Goal: Information Seeking & Learning: Learn about a topic

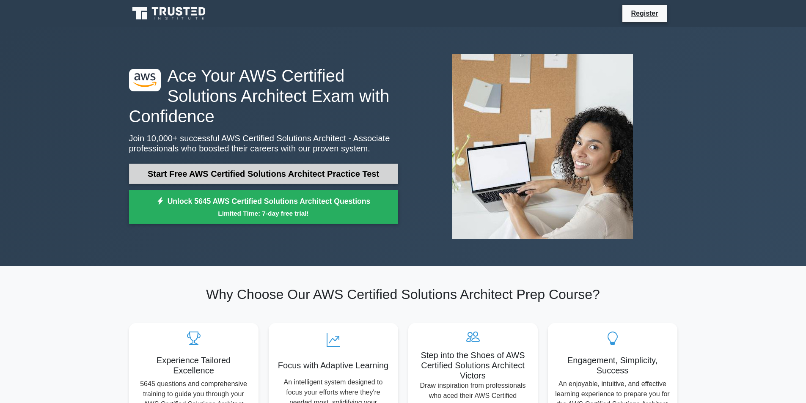
click at [187, 171] on link "Start Free AWS Certified Solutions Architect Practice Test" at bounding box center [263, 174] width 269 height 20
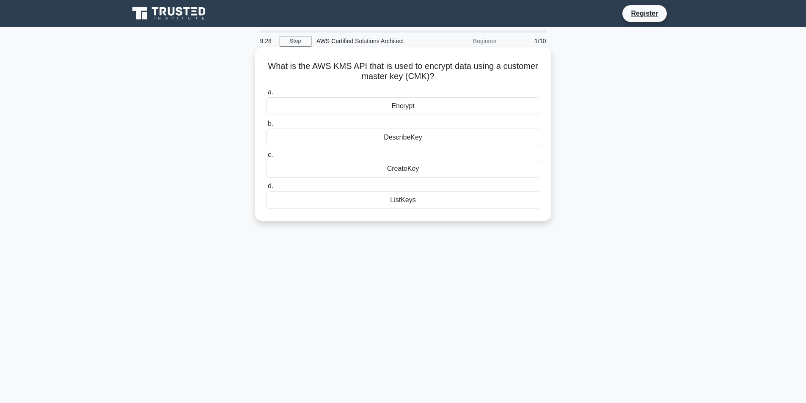
click at [398, 198] on div "ListKeys" at bounding box center [403, 200] width 274 height 18
click at [266, 189] on input "d. ListKeys" at bounding box center [266, 186] width 0 height 5
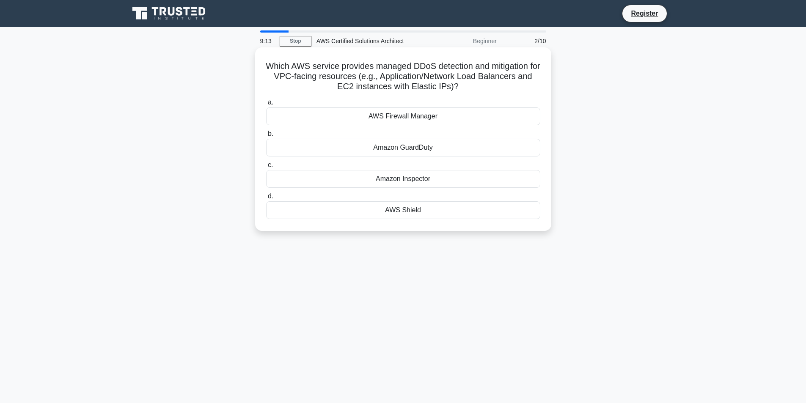
click at [413, 210] on div "AWS Shield" at bounding box center [403, 210] width 274 height 18
click at [266, 199] on input "d. AWS Shield" at bounding box center [266, 196] width 0 height 5
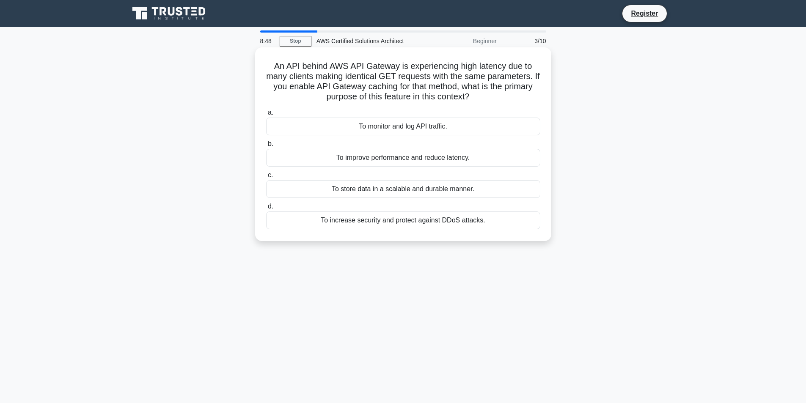
click at [476, 160] on div "To improve performance and reduce latency." at bounding box center [403, 158] width 274 height 18
click at [266, 147] on input "b. To improve performance and reduce latency." at bounding box center [266, 143] width 0 height 5
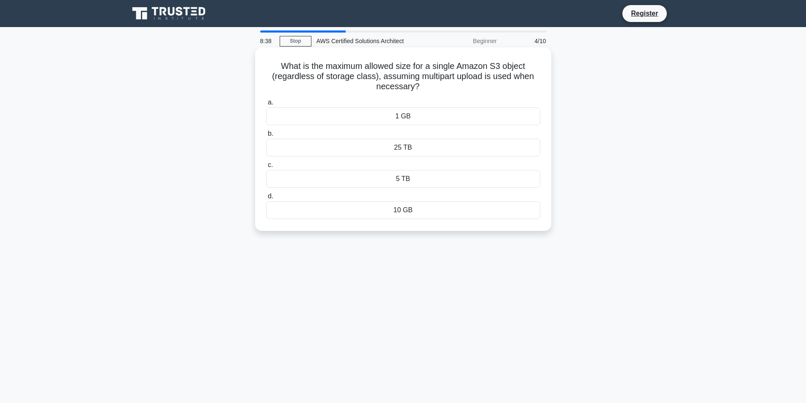
click at [424, 149] on div "25 TB" at bounding box center [403, 148] width 274 height 18
click at [266, 137] on input "b. 25 TB" at bounding box center [266, 133] width 0 height 5
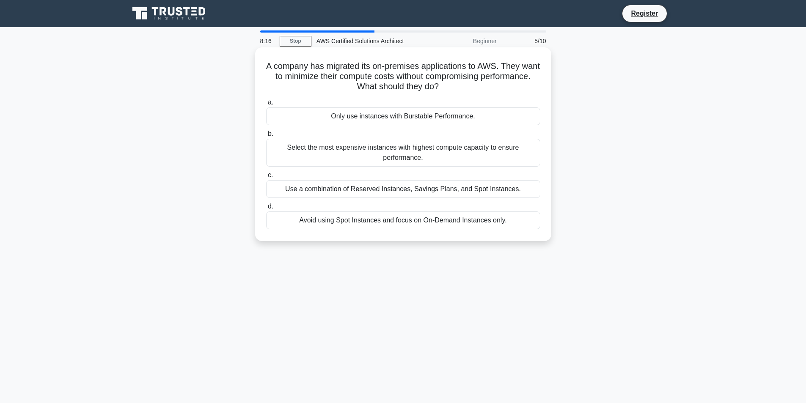
click at [503, 192] on div "Use a combination of Reserved Instances, Savings Plans, and Spot Instances." at bounding box center [403, 189] width 274 height 18
click at [266, 178] on input "c. Use a combination of Reserved Instances, Savings Plans, and Spot Instances." at bounding box center [266, 175] width 0 height 5
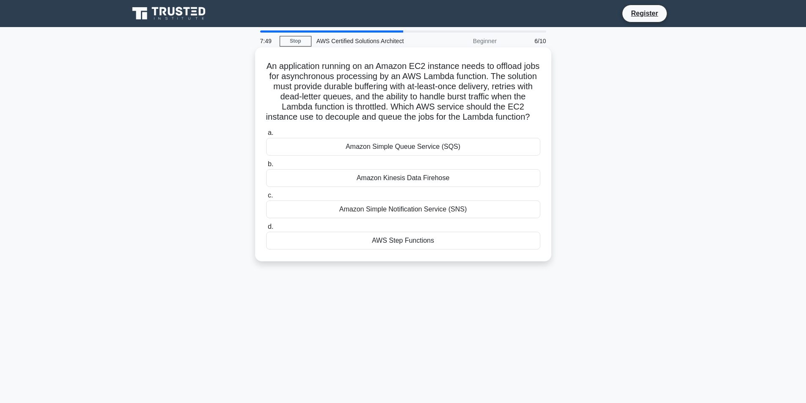
click at [475, 156] on div "Amazon Simple Queue Service (SQS)" at bounding box center [403, 147] width 274 height 18
click at [266, 136] on input "a. Amazon Simple Queue Service (SQS)" at bounding box center [266, 132] width 0 height 5
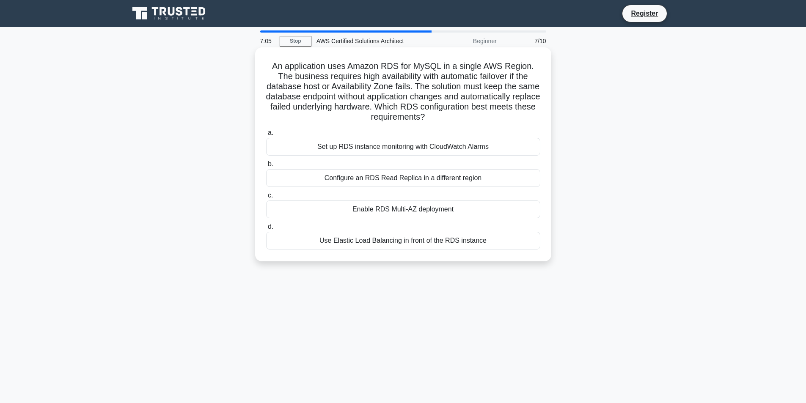
click at [455, 209] on div "Enable RDS Multi-AZ deployment" at bounding box center [403, 209] width 274 height 18
click at [266, 198] on input "c. Enable RDS Multi-AZ deployment" at bounding box center [266, 195] width 0 height 5
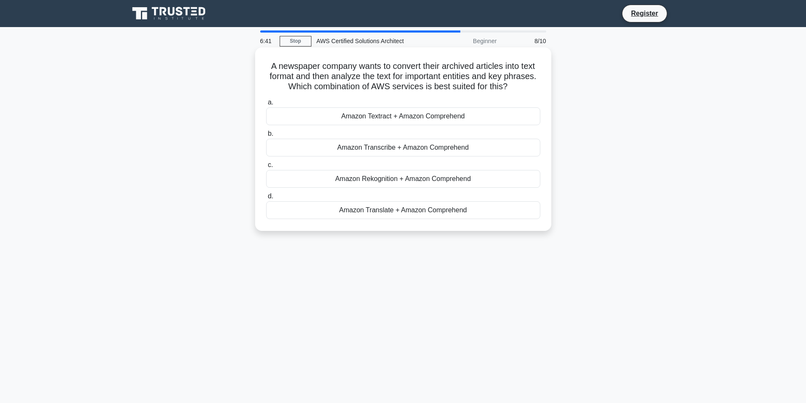
click at [502, 115] on div "Amazon Textract + Amazon Comprehend" at bounding box center [403, 116] width 274 height 18
click at [266, 105] on input "a. Amazon Textract + Amazon Comprehend" at bounding box center [266, 102] width 0 height 5
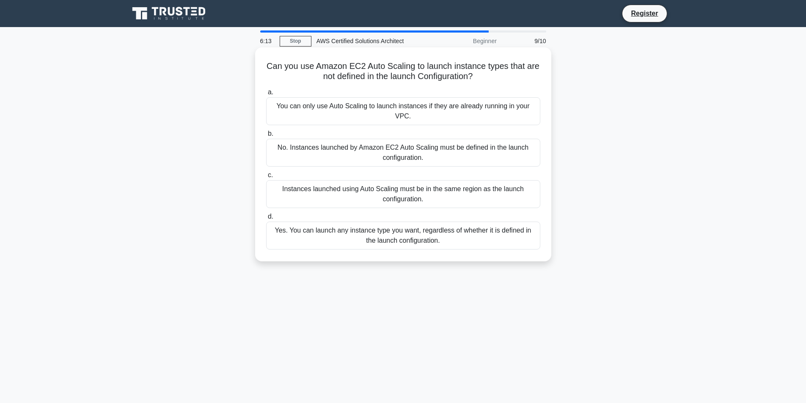
click at [519, 157] on div "No. Instances launched by Amazon EC2 Auto Scaling must be defined in the launch…" at bounding box center [403, 153] width 274 height 28
click at [266, 137] on input "b. No. Instances launched by Amazon EC2 Auto Scaling must be defined in the lau…" at bounding box center [266, 133] width 0 height 5
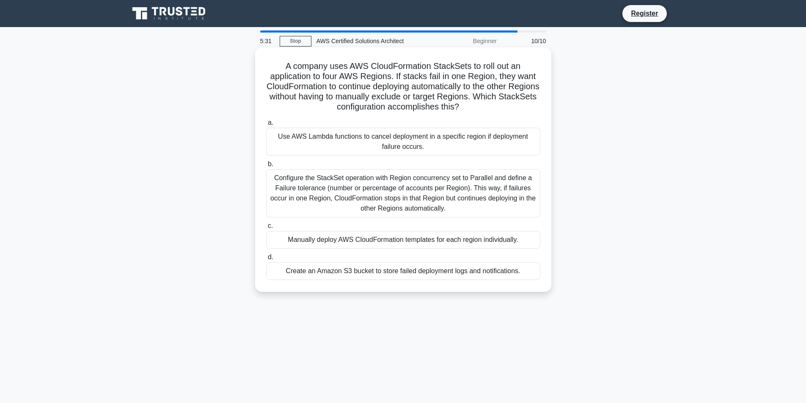
click at [495, 187] on div "Configure the StackSet operation with Region concurrency set to Parallel and de…" at bounding box center [403, 193] width 274 height 48
click at [266, 167] on input "b. Configure the StackSet operation with Region concurrency set to Parallel and…" at bounding box center [266, 164] width 0 height 5
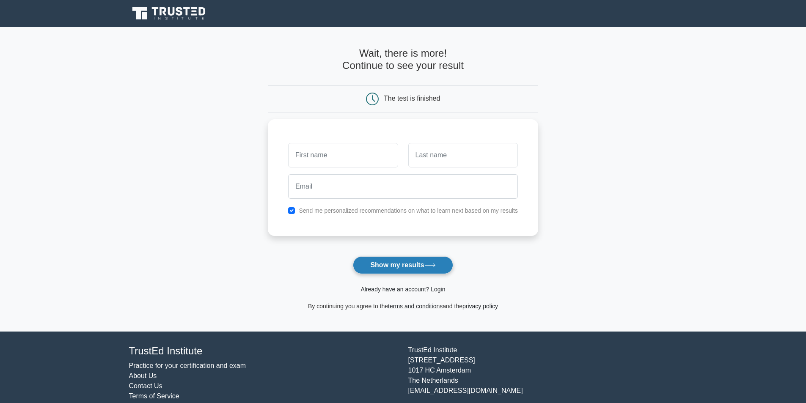
click at [439, 261] on button "Show my results" at bounding box center [403, 265] width 100 height 18
click at [374, 154] on input "text" at bounding box center [343, 153] width 110 height 25
type input "[PERSON_NAME]"
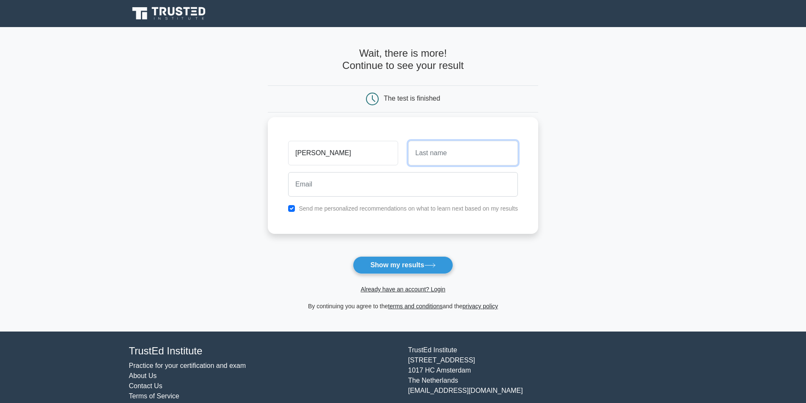
click at [454, 150] on input "text" at bounding box center [463, 153] width 110 height 25
type input "Chen"
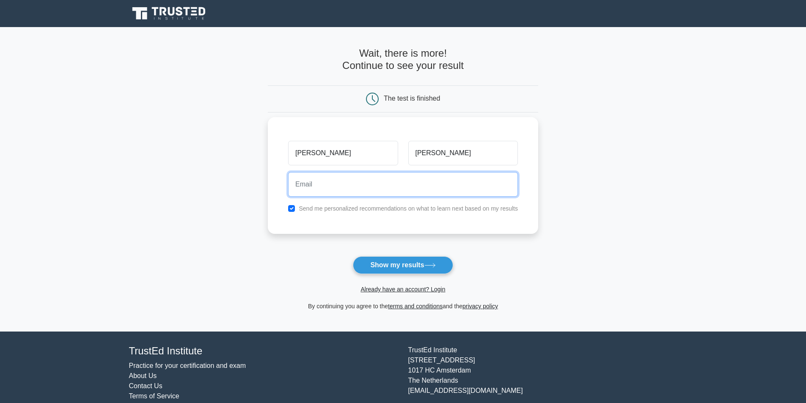
click at [407, 186] on input "email" at bounding box center [403, 184] width 230 height 25
type input "srt1678@gmail.com"
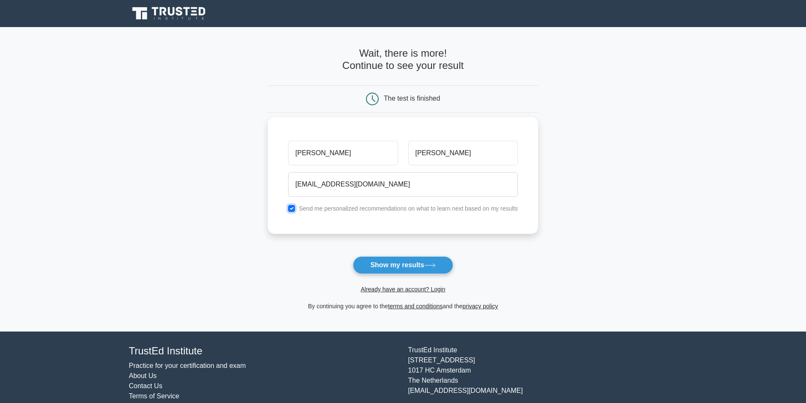
click at [289, 208] on input "checkbox" at bounding box center [291, 208] width 7 height 7
checkbox input "false"
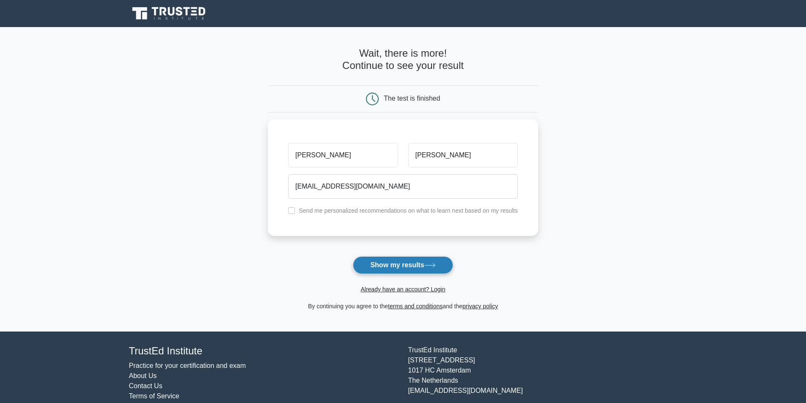
click at [389, 264] on button "Show my results" at bounding box center [403, 265] width 100 height 18
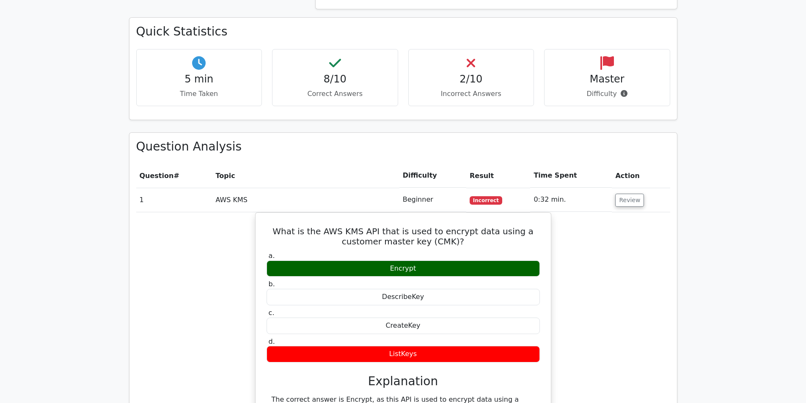
scroll to position [592, 0]
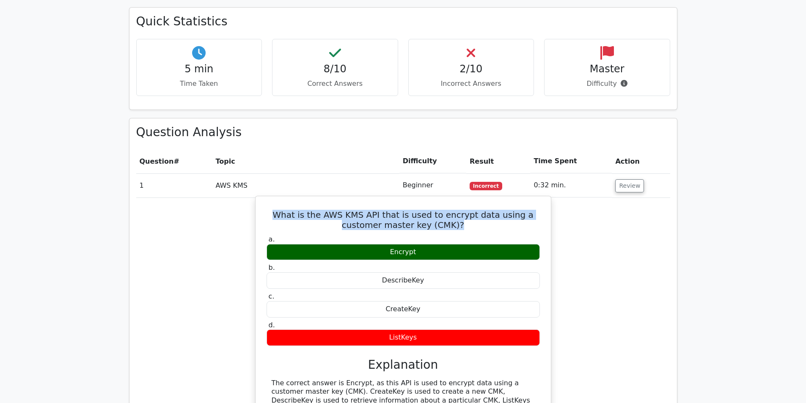
drag, startPoint x: 283, startPoint y: 175, endPoint x: 468, endPoint y: 187, distance: 185.2
click at [468, 210] on h5 "What is the AWS KMS API that is used to encrypt data using a customer master ke…" at bounding box center [403, 220] width 275 height 20
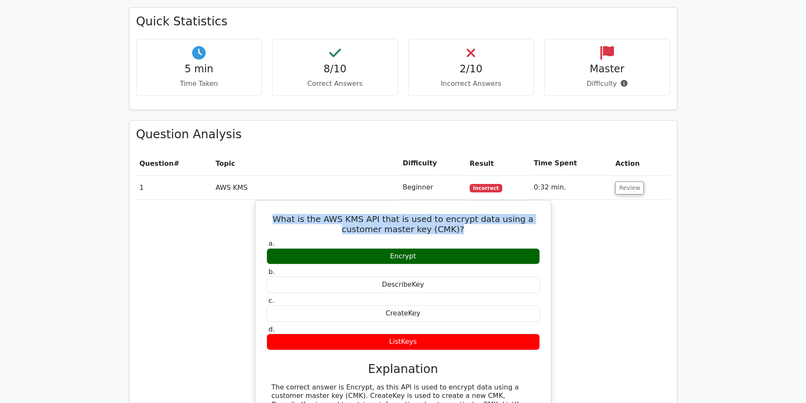
copy h5 "What is the AWS KMS API that is used to encrypt data using a customer master ke…"
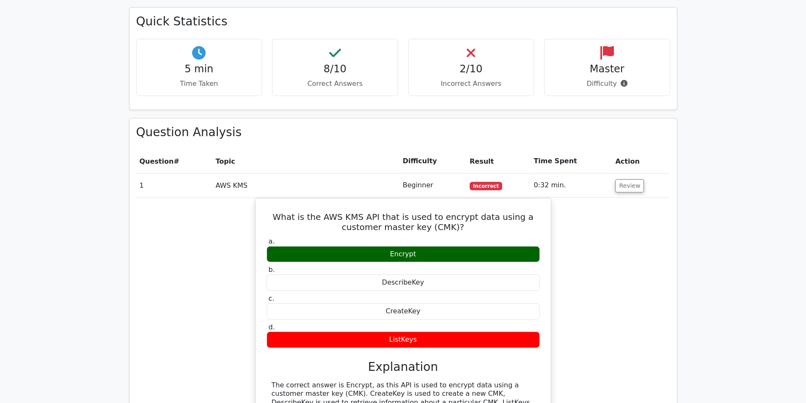
click at [589, 240] on div "What is the AWS KMS API that is used to encrypt data using a customer master ke…" at bounding box center [403, 338] width 534 height 281
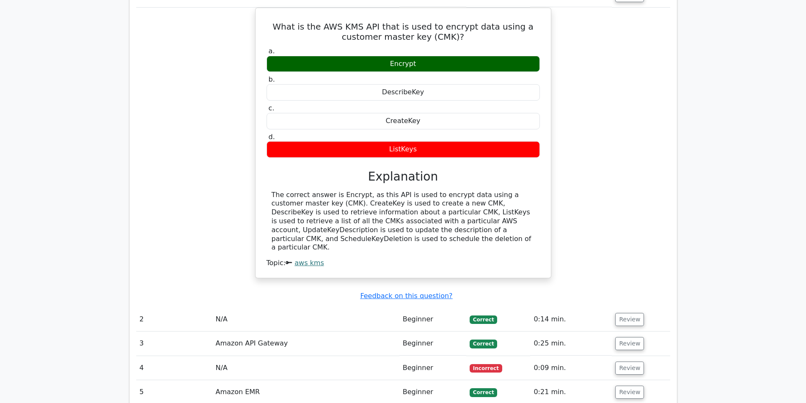
scroll to position [804, 0]
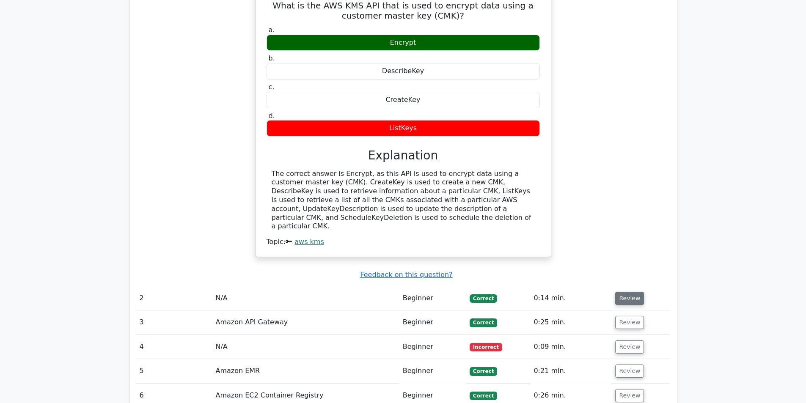
click at [626, 292] on button "Review" at bounding box center [629, 298] width 29 height 13
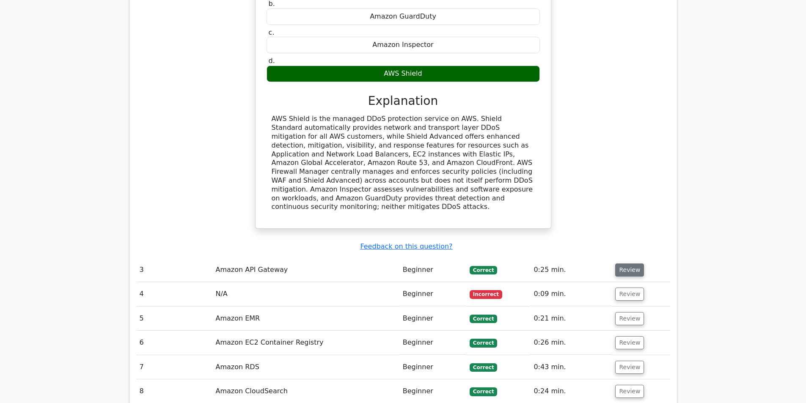
scroll to position [1184, 0]
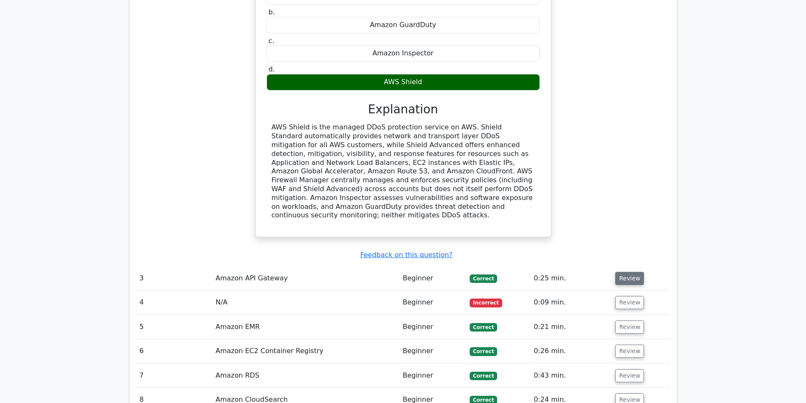
click at [627, 272] on button "Review" at bounding box center [629, 278] width 29 height 13
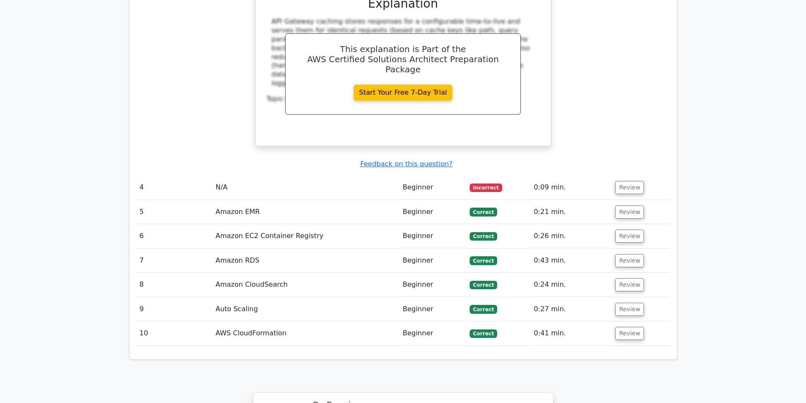
scroll to position [1692, 0]
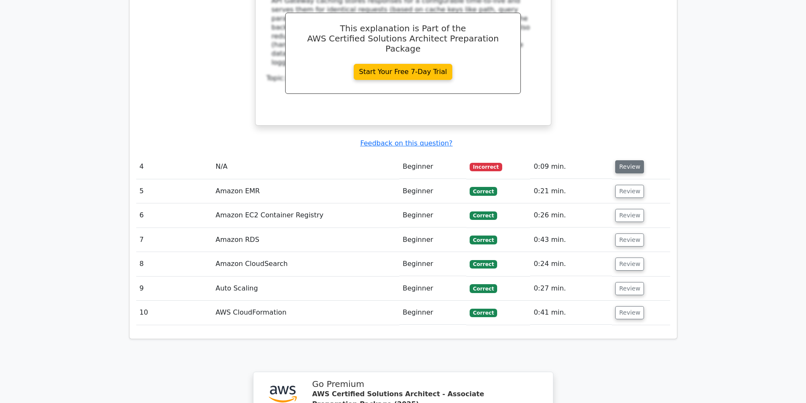
click at [624, 160] on button "Review" at bounding box center [629, 166] width 29 height 13
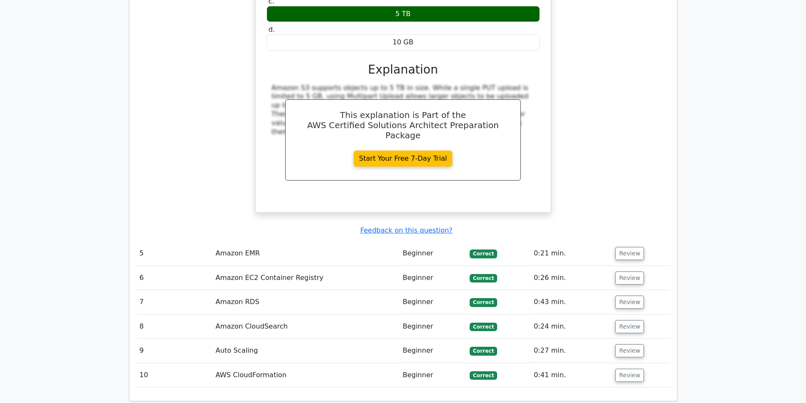
scroll to position [1988, 0]
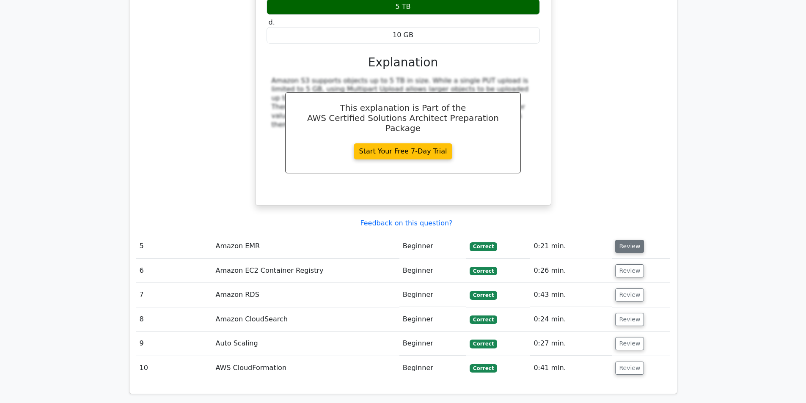
click at [628, 240] on button "Review" at bounding box center [629, 246] width 29 height 13
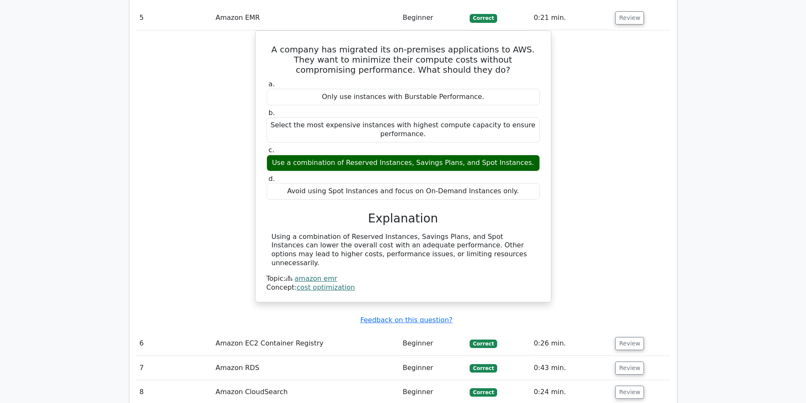
scroll to position [2284, 0]
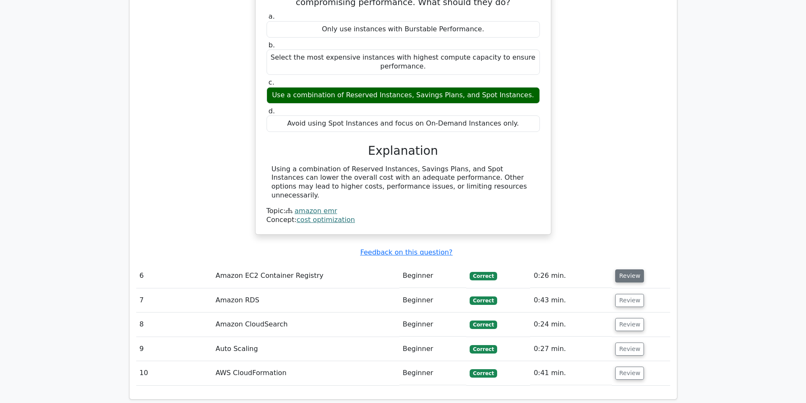
click at [629, 269] on button "Review" at bounding box center [629, 275] width 29 height 13
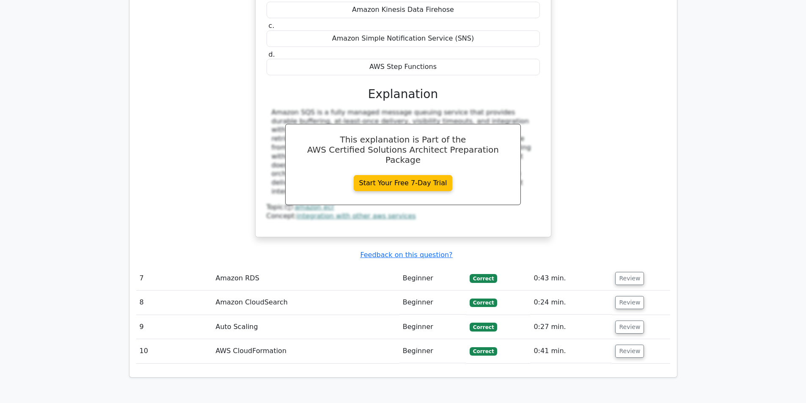
scroll to position [2707, 0]
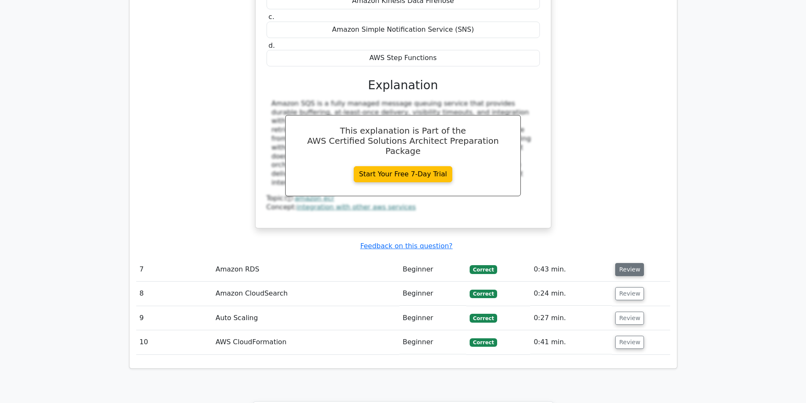
click at [629, 263] on button "Review" at bounding box center [629, 269] width 29 height 13
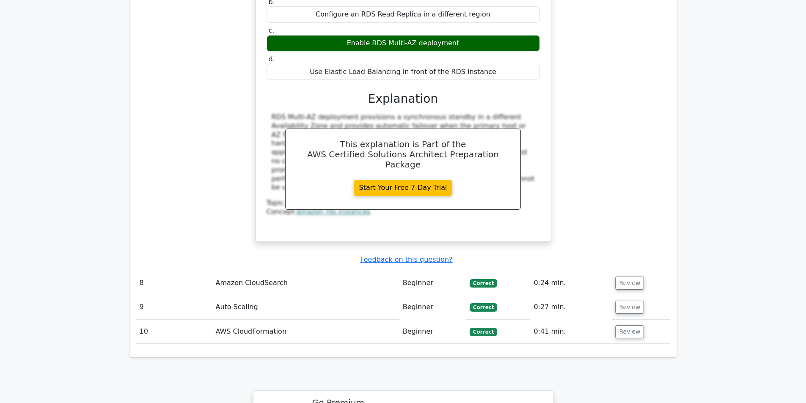
scroll to position [3130, 0]
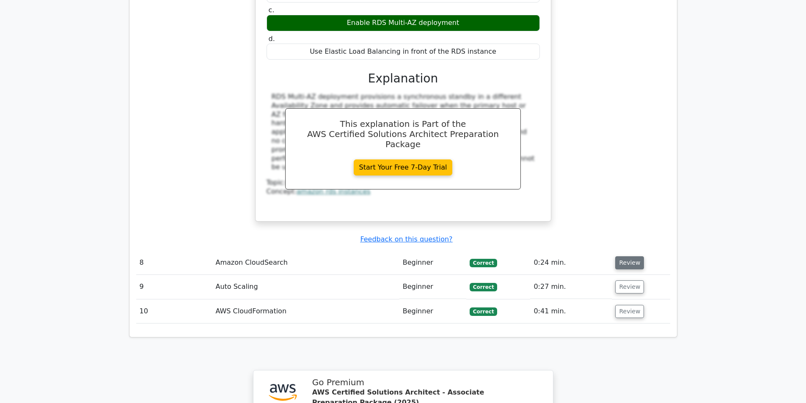
click at [620, 256] on button "Review" at bounding box center [629, 262] width 29 height 13
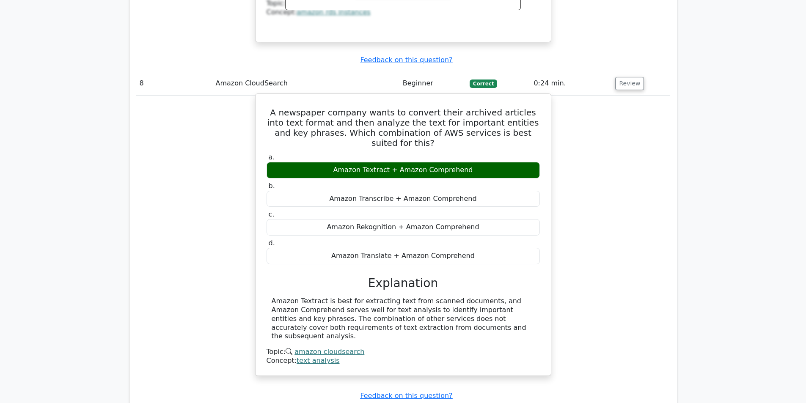
scroll to position [3383, 0]
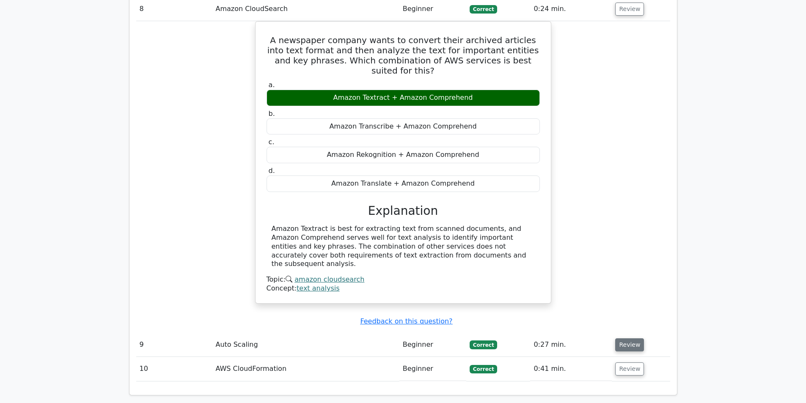
click at [630, 338] on button "Review" at bounding box center [629, 344] width 29 height 13
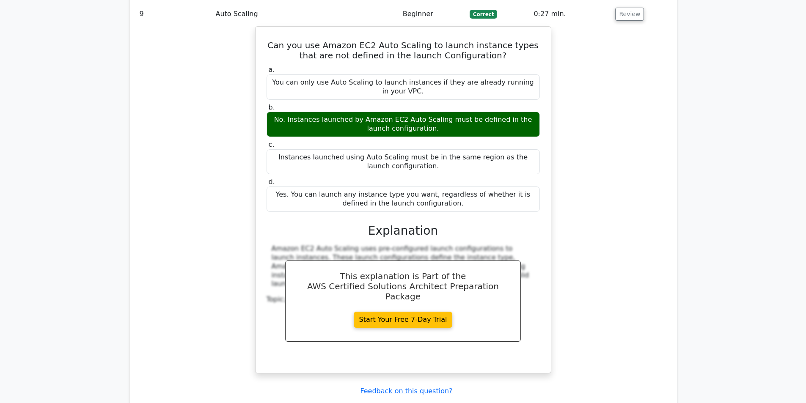
scroll to position [3722, 0]
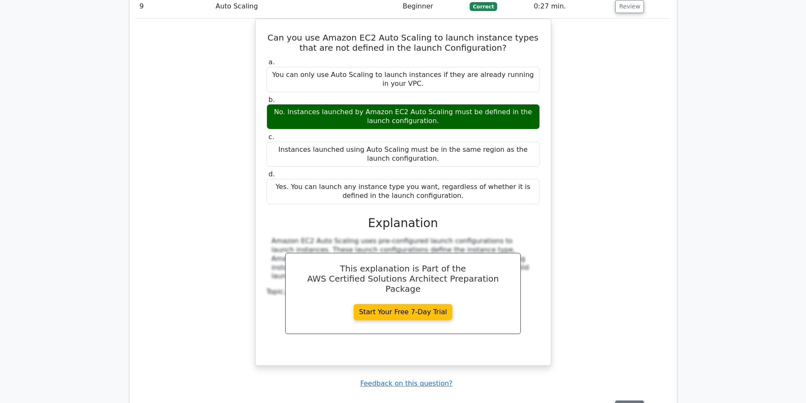
click at [620, 400] on button "Review" at bounding box center [629, 406] width 29 height 13
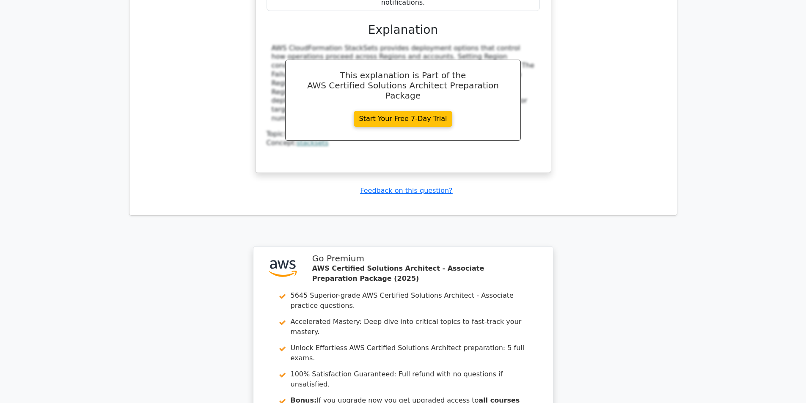
scroll to position [4398, 0]
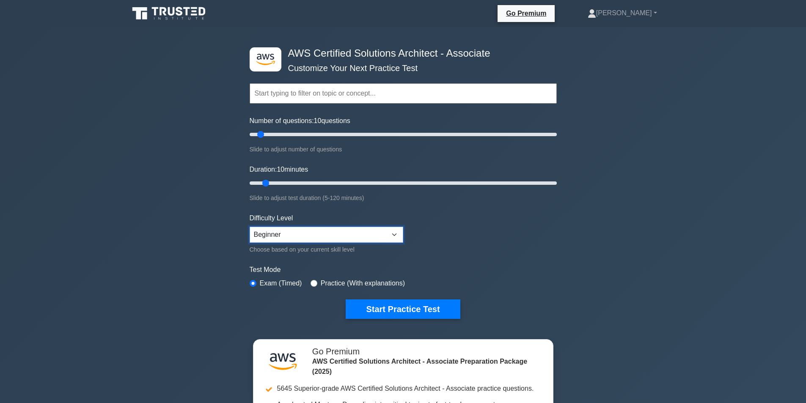
click at [391, 236] on select "Beginner Intermediate Expert" at bounding box center [327, 235] width 154 height 16
select select "expert"
click at [250, 227] on select "Beginner Intermediate Expert" at bounding box center [327, 235] width 154 height 16
drag, startPoint x: 273, startPoint y: 184, endPoint x: 326, endPoint y: 187, distance: 53.4
type input "35"
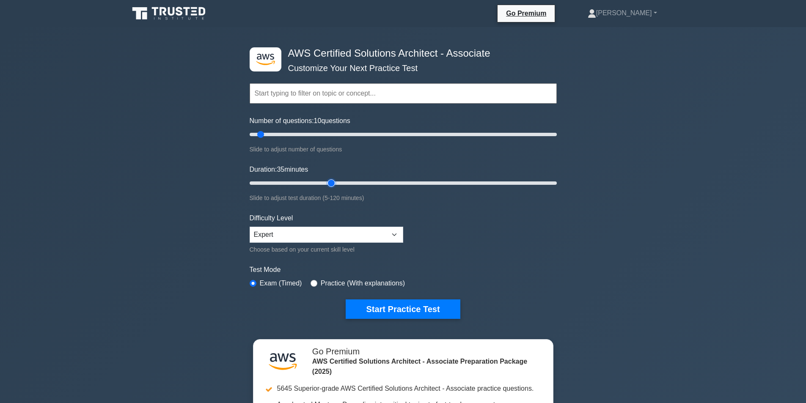
click at [326, 187] on input "Duration: 35 minutes" at bounding box center [403, 183] width 307 height 10
drag, startPoint x: 272, startPoint y: 134, endPoint x: 277, endPoint y: 143, distance: 10.6
type input "20"
click at [277, 140] on input "Number of questions: 20 questions" at bounding box center [403, 134] width 307 height 10
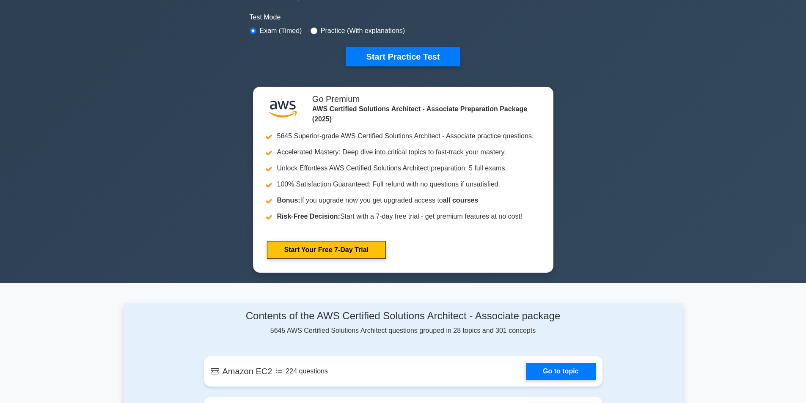
scroll to position [42, 0]
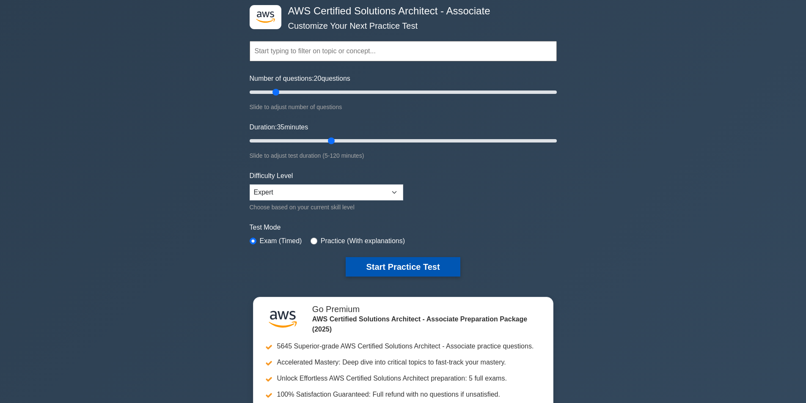
click at [418, 268] on button "Start Practice Test" at bounding box center [403, 266] width 114 height 19
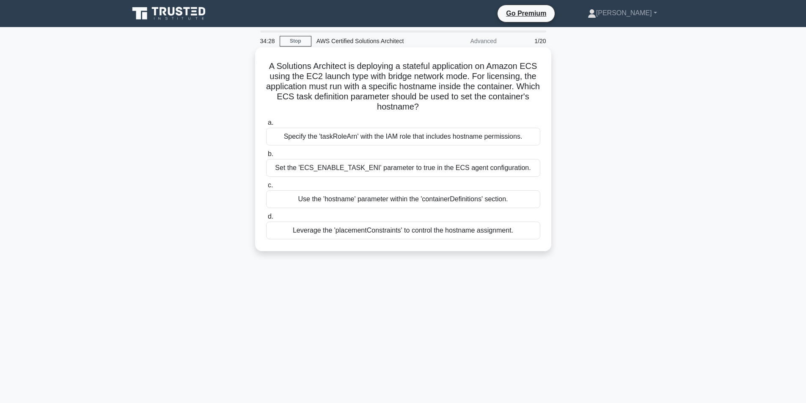
click at [374, 200] on div "Use the 'hostname' parameter within the 'containerDefinitions' section." at bounding box center [403, 199] width 274 height 18
click at [266, 188] on input "c. Use the 'hostname' parameter within the 'containerDefinitions' section." at bounding box center [266, 185] width 0 height 5
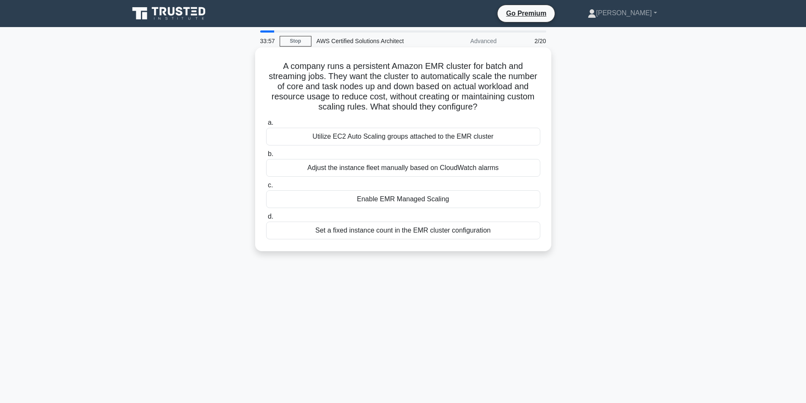
click at [458, 202] on div "Enable EMR Managed Scaling" at bounding box center [403, 199] width 274 height 18
click at [266, 188] on input "c. Enable EMR Managed Scaling" at bounding box center [266, 185] width 0 height 5
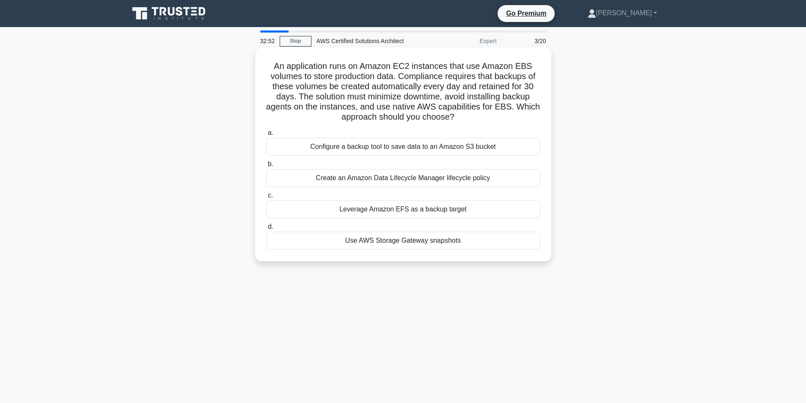
click at [473, 148] on div "Configure a backup tool to save data to an Amazon S3 bucket" at bounding box center [403, 147] width 274 height 18
click at [266, 136] on input "a. Configure a backup tool to save data to an Amazon S3 bucket" at bounding box center [266, 132] width 0 height 5
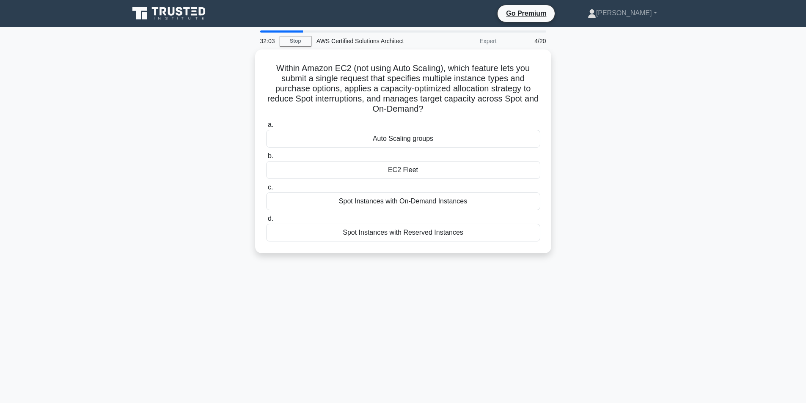
drag, startPoint x: 579, startPoint y: 197, endPoint x: 582, endPoint y: 235, distance: 37.4
click at [582, 235] on div "Within Amazon EC2 (not using Auto Scaling), which feature lets you submit a sin…" at bounding box center [403, 156] width 558 height 214
click at [402, 170] on div "EC2 Fleet" at bounding box center [403, 168] width 274 height 18
click at [266, 157] on input "b. EC2 Fleet" at bounding box center [266, 153] width 0 height 5
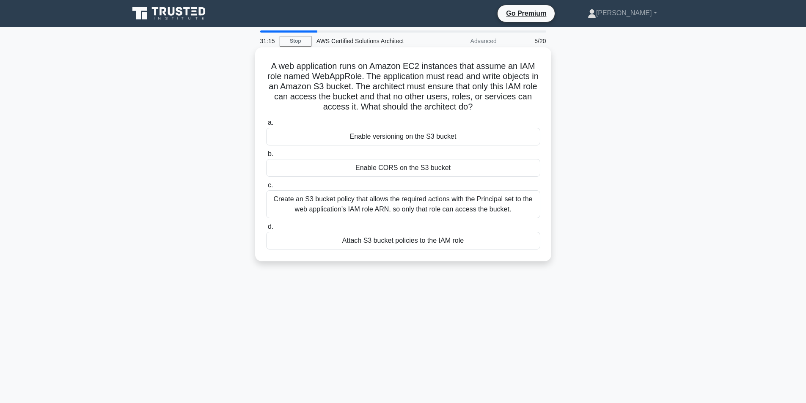
click at [406, 240] on div "Attach S3 bucket policies to the IAM role" at bounding box center [403, 241] width 274 height 18
click at [266, 230] on input "d. Attach S3 bucket policies to the IAM role" at bounding box center [266, 226] width 0 height 5
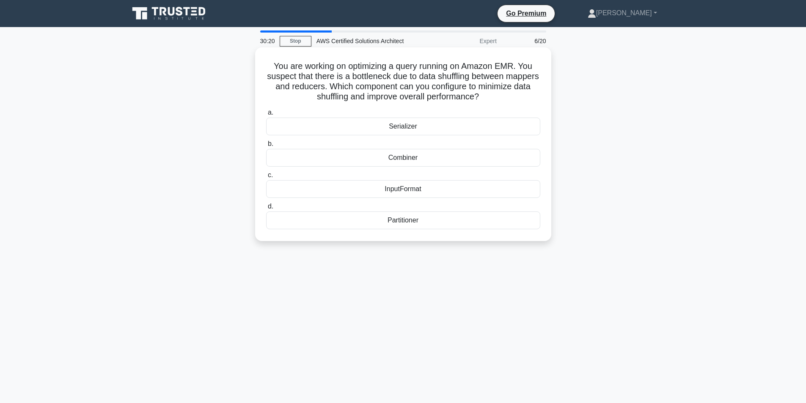
click at [405, 127] on div "Serializer" at bounding box center [403, 127] width 274 height 18
click at [266, 115] on input "a. Serializer" at bounding box center [266, 112] width 0 height 5
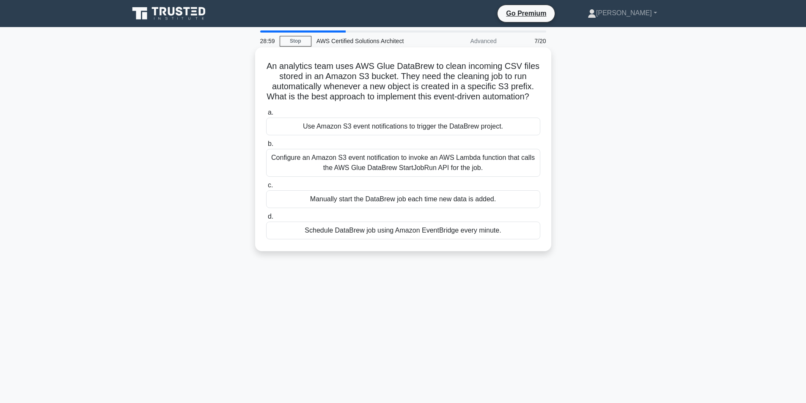
click at [403, 135] on div "Use Amazon S3 event notifications to trigger the DataBrew project." at bounding box center [403, 127] width 274 height 18
click at [266, 115] on input "a. Use Amazon S3 event notifications to trigger the DataBrew project." at bounding box center [266, 112] width 0 height 5
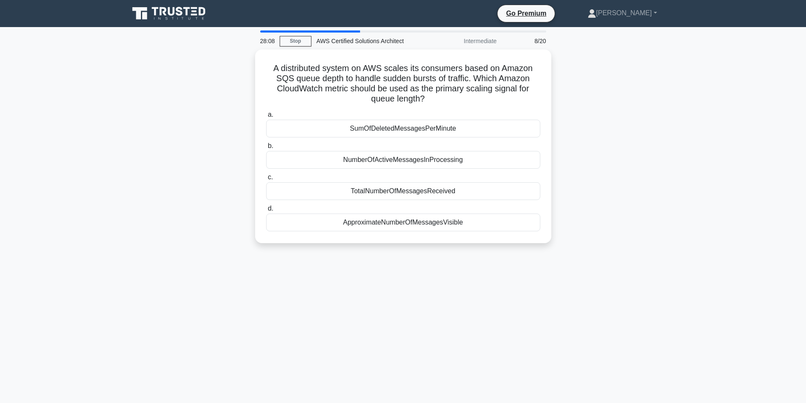
drag, startPoint x: 419, startPoint y: 192, endPoint x: 617, endPoint y: 218, distance: 199.5
click at [617, 218] on div "A distributed system on AWS scales its consumers based on Amazon SQS queue dept…" at bounding box center [403, 151] width 558 height 204
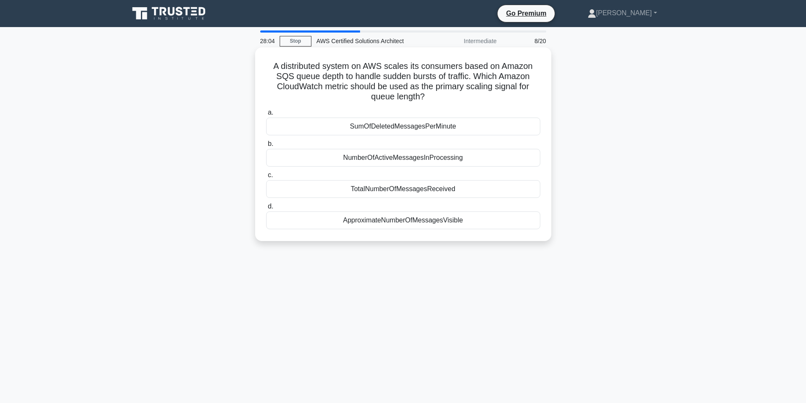
click at [435, 191] on div "TotalNumberOfMessagesReceived" at bounding box center [403, 189] width 274 height 18
click at [266, 178] on input "c. TotalNumberOfMessagesReceived" at bounding box center [266, 175] width 0 height 5
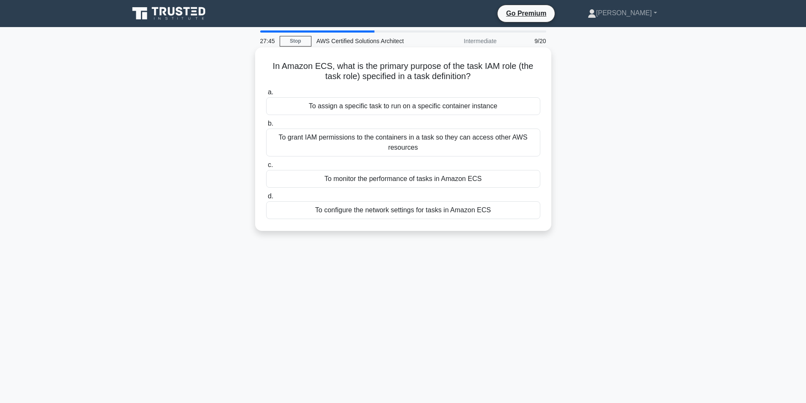
click at [485, 147] on div "To grant IAM permissions to the containers in a task so they can access other A…" at bounding box center [403, 143] width 274 height 28
click at [266, 126] on input "b. To grant IAM permissions to the containers in a task so they can access othe…" at bounding box center [266, 123] width 0 height 5
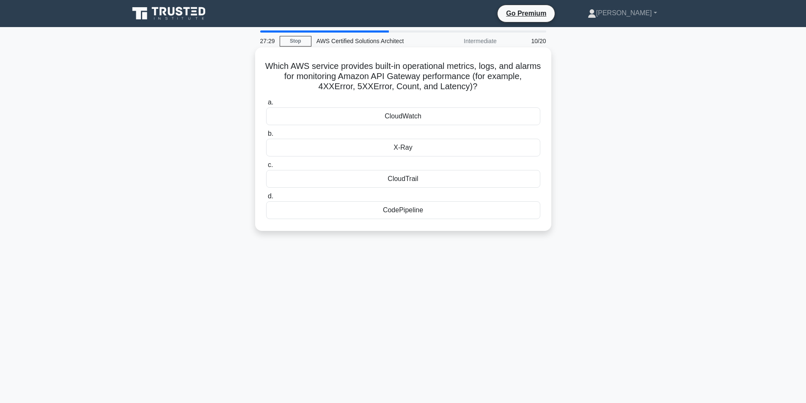
click at [414, 179] on div "CloudTrail" at bounding box center [403, 179] width 274 height 18
click at [266, 168] on input "c. CloudTrail" at bounding box center [266, 164] width 0 height 5
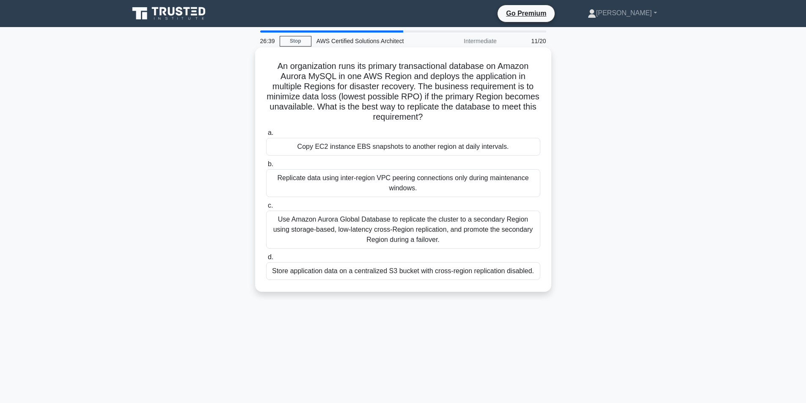
click at [433, 231] on div "Use Amazon Aurora Global Database to replicate the cluster to a secondary Regio…" at bounding box center [403, 230] width 274 height 38
click at [266, 208] on input "c. Use Amazon Aurora Global Database to replicate the cluster to a secondary Re…" at bounding box center [266, 205] width 0 height 5
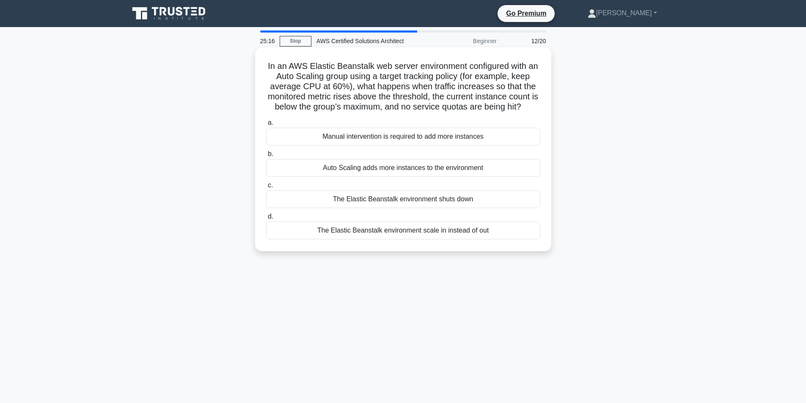
click at [487, 168] on div "Auto Scaling adds more instances to the environment" at bounding box center [403, 168] width 274 height 18
click at [266, 157] on input "b. Auto Scaling adds more instances to the environment" at bounding box center [266, 153] width 0 height 5
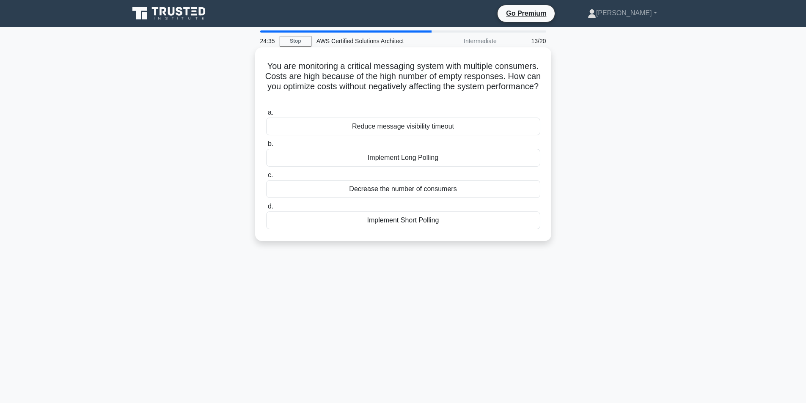
click at [477, 162] on div "Implement Long Polling" at bounding box center [403, 158] width 274 height 18
click at [266, 147] on input "b. Implement Long Polling" at bounding box center [266, 143] width 0 height 5
click at [446, 220] on div "sns.[region].[DOMAIN_NAME]" at bounding box center [403, 220] width 274 height 18
click at [266, 209] on input "d. sns.[region].amazonaws.com" at bounding box center [266, 206] width 0 height 5
click at [492, 219] on div "AWS IAM Identity Center (formerly AWS Single Sign-On)" at bounding box center [403, 220] width 274 height 18
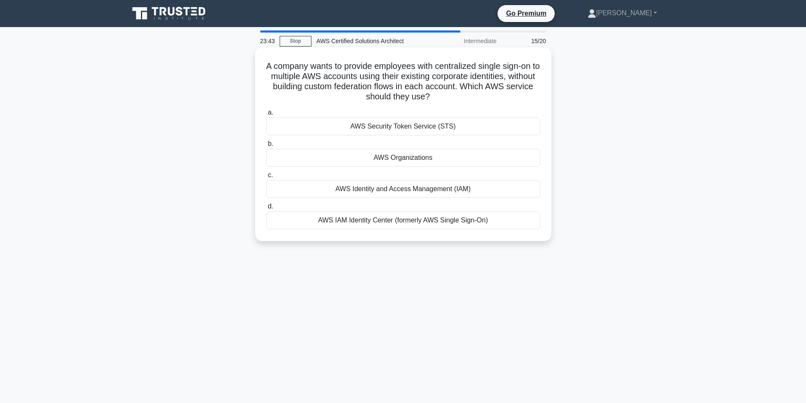
click at [266, 209] on input "d. AWS IAM Identity Center (formerly AWS Single Sign-On)" at bounding box center [266, 206] width 0 height 5
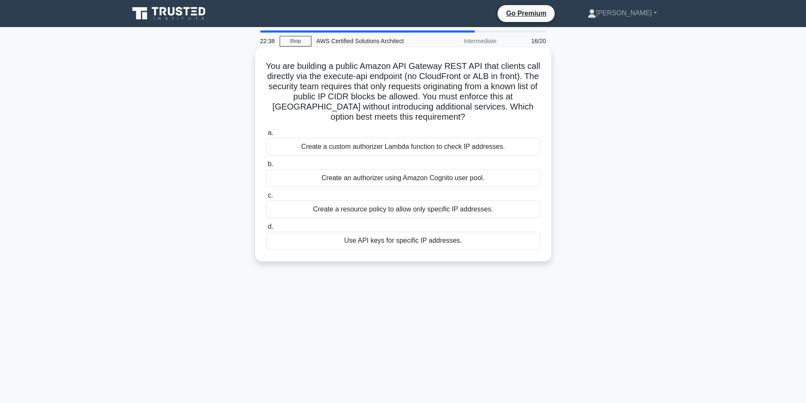
click at [464, 244] on div "Use API keys for specific IP addresses." at bounding box center [403, 241] width 274 height 18
click at [266, 230] on input "d. Use API keys for specific IP addresses." at bounding box center [266, 226] width 0 height 5
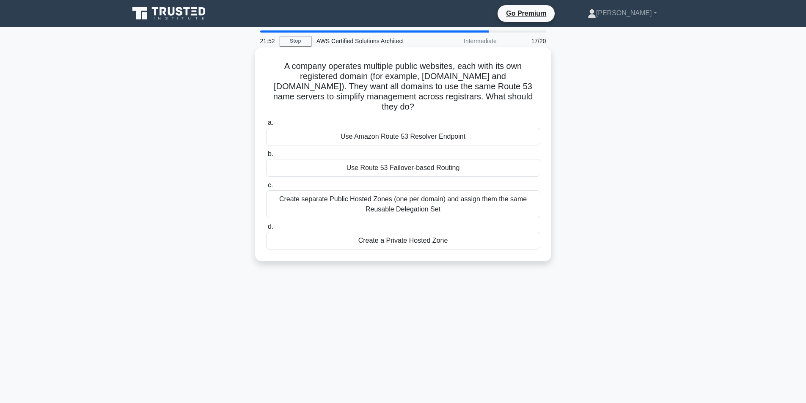
click at [480, 128] on div "Use Amazon Route 53 Resolver Endpoint" at bounding box center [403, 137] width 274 height 18
click at [266, 126] on input "a. Use Amazon Route 53 Resolver Endpoint" at bounding box center [266, 122] width 0 height 5
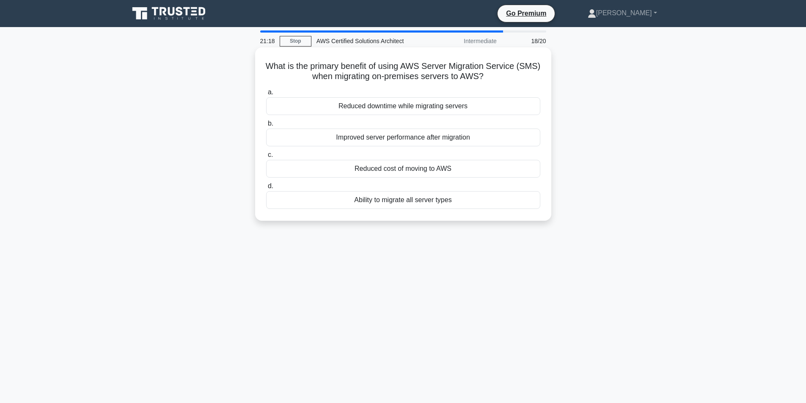
click at [511, 200] on div "Ability to migrate all server types" at bounding box center [403, 200] width 274 height 18
click at [266, 189] on input "d. Ability to migrate all server types" at bounding box center [266, 186] width 0 height 5
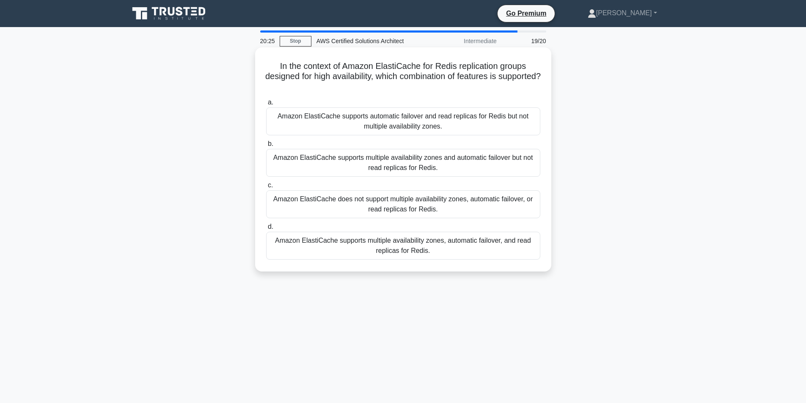
click at [517, 167] on div "Amazon ElastiCache supports multiple availability zones and automatic failover …" at bounding box center [403, 163] width 274 height 28
click at [266, 147] on input "b. Amazon ElastiCache supports multiple availability zones and automatic failov…" at bounding box center [266, 143] width 0 height 5
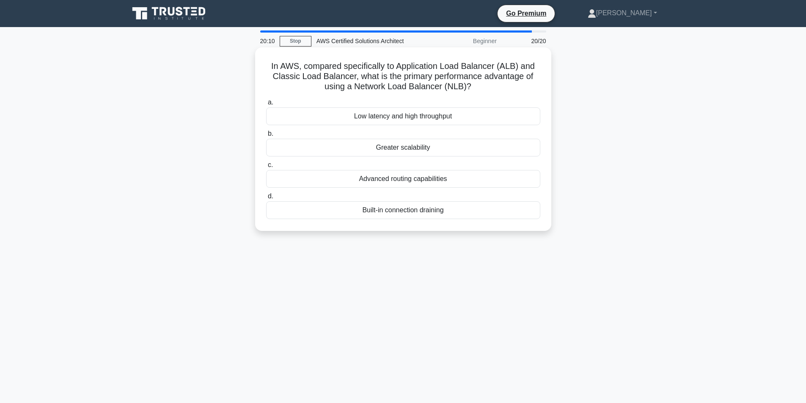
click at [477, 116] on div "Low latency and high throughput" at bounding box center [403, 116] width 274 height 18
click at [266, 105] on input "a. Low latency and high throughput" at bounding box center [266, 102] width 0 height 5
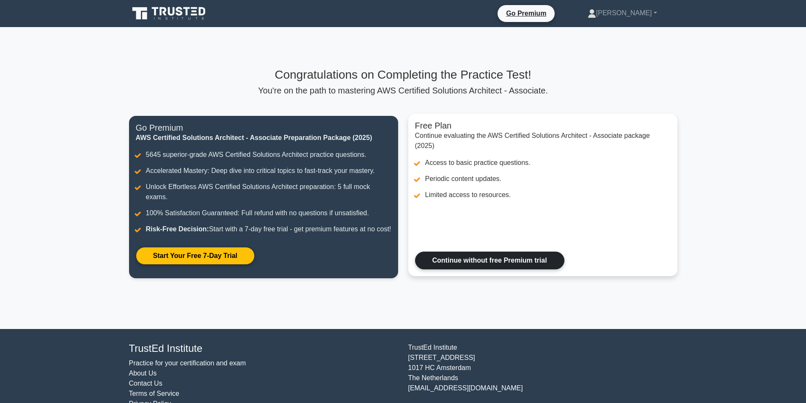
click at [466, 269] on link "Continue without free Premium trial" at bounding box center [489, 261] width 149 height 18
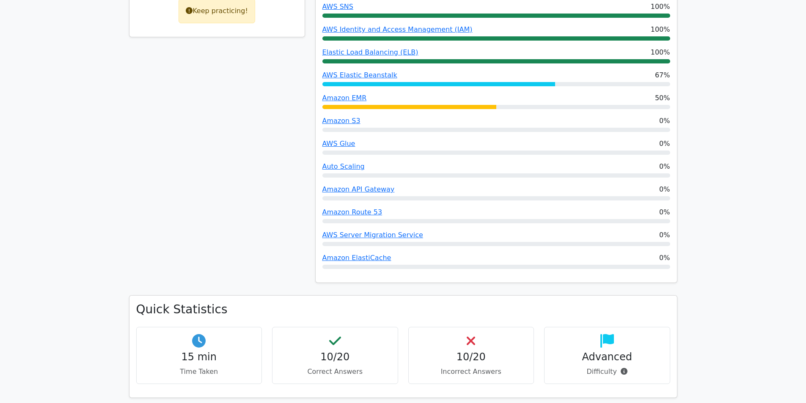
scroll to position [465, 0]
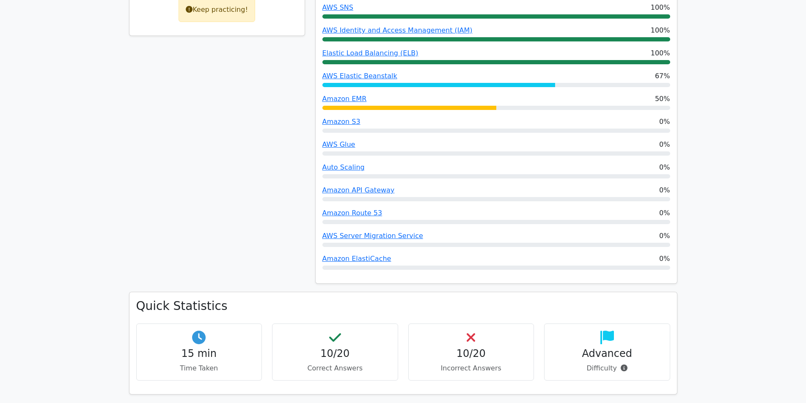
click at [604, 363] on p "Difficulty" at bounding box center [607, 368] width 112 height 10
click at [585, 348] on h4 "Advanced" at bounding box center [607, 354] width 112 height 12
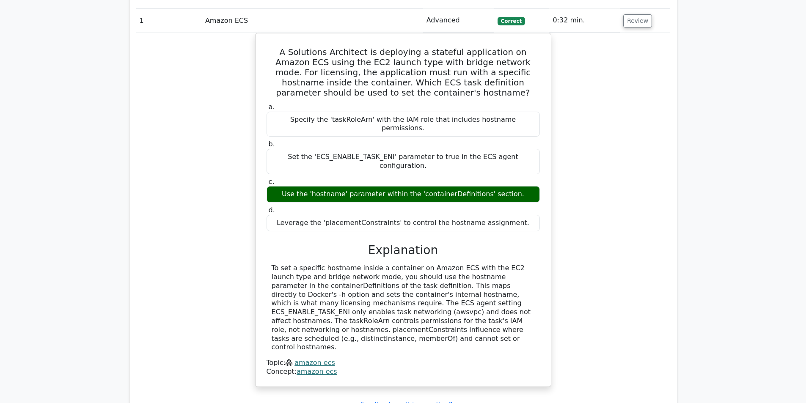
scroll to position [1057, 0]
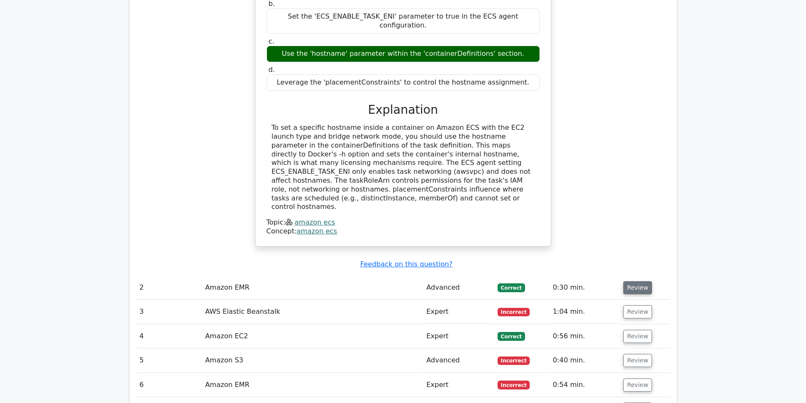
click at [639, 281] on button "Review" at bounding box center [637, 287] width 29 height 13
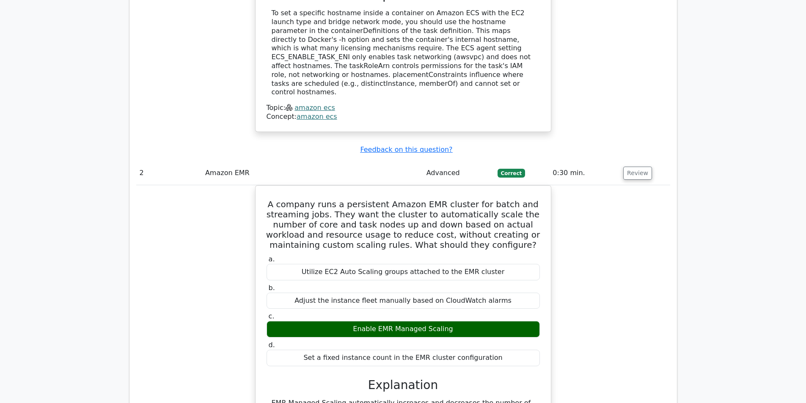
scroll to position [1184, 0]
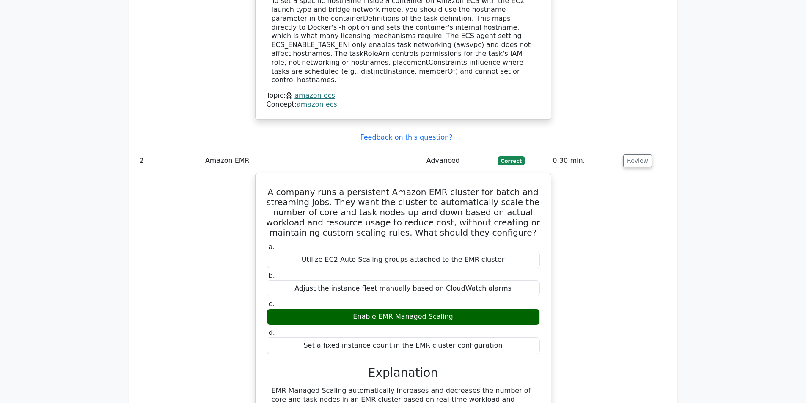
click at [610, 233] on div "A company runs a persistent Amazon EMR cluster for batch and streaming jobs. Th…" at bounding box center [403, 346] width 534 height 347
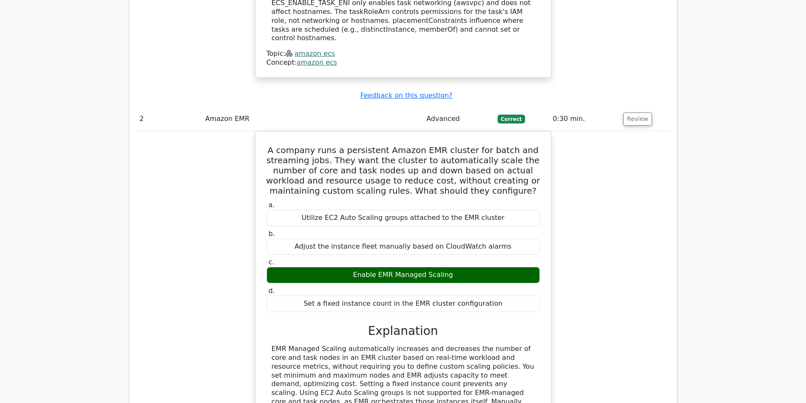
scroll to position [1226, 0]
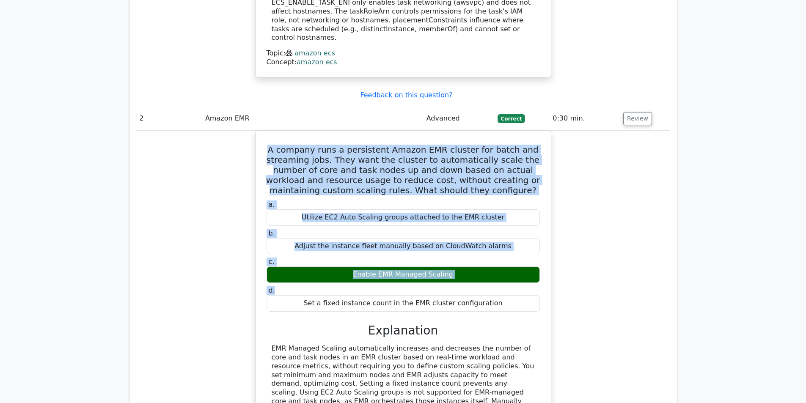
drag, startPoint x: 280, startPoint y: 80, endPoint x: 557, endPoint y: 226, distance: 313.7
click at [557, 226] on div "A company runs a persistent Amazon EMR cluster for batch and streaming jobs. Th…" at bounding box center [403, 304] width 534 height 347
click at [617, 218] on div "A company runs a persistent Amazon EMR cluster for batch and streaming jobs. Th…" at bounding box center [403, 304] width 534 height 347
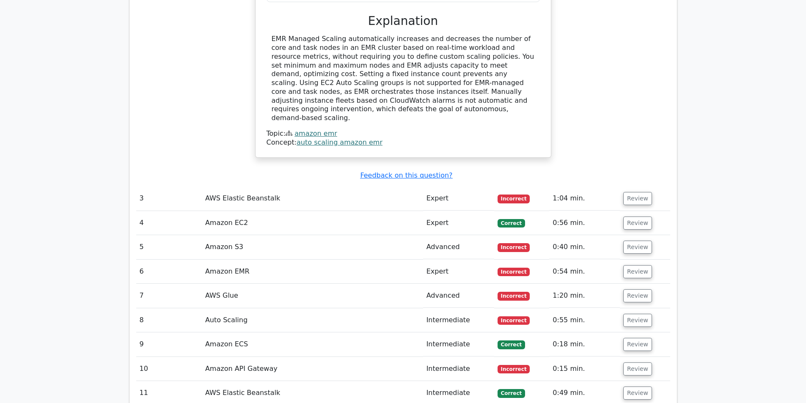
scroll to position [1565, 0]
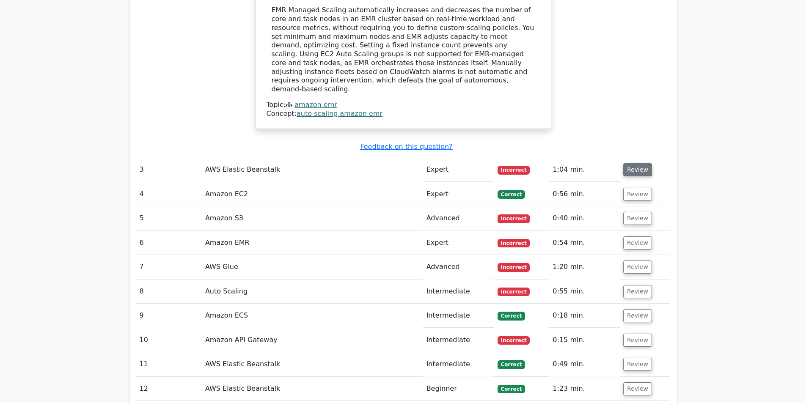
click at [634, 163] on button "Review" at bounding box center [637, 169] width 29 height 13
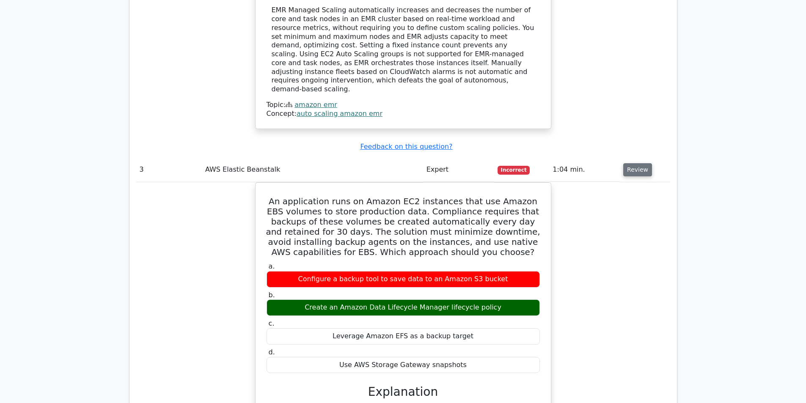
click at [634, 163] on button "Review" at bounding box center [637, 169] width 29 height 13
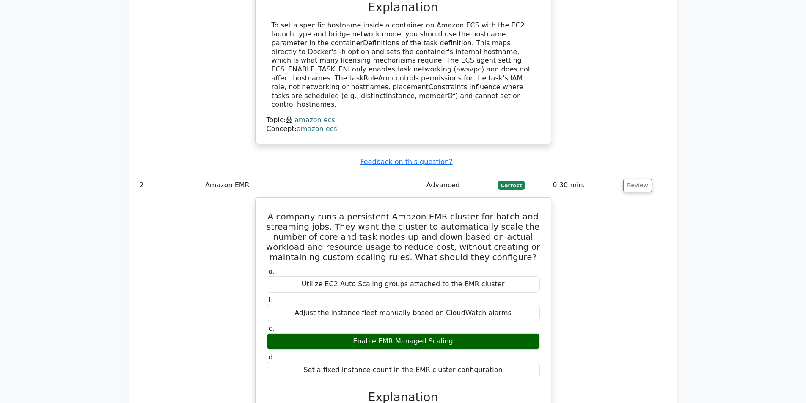
scroll to position [1057, 0]
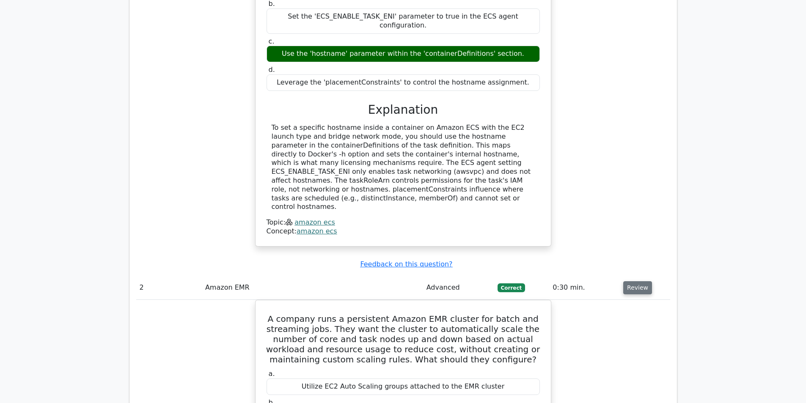
click at [631, 281] on button "Review" at bounding box center [637, 287] width 29 height 13
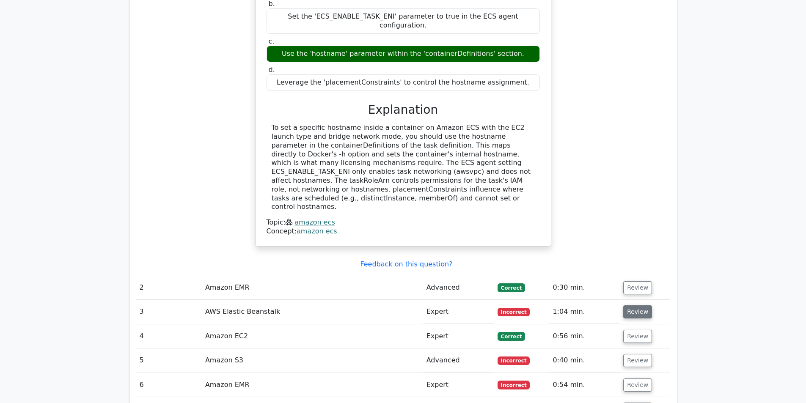
click at [629, 305] on button "Review" at bounding box center [637, 311] width 29 height 13
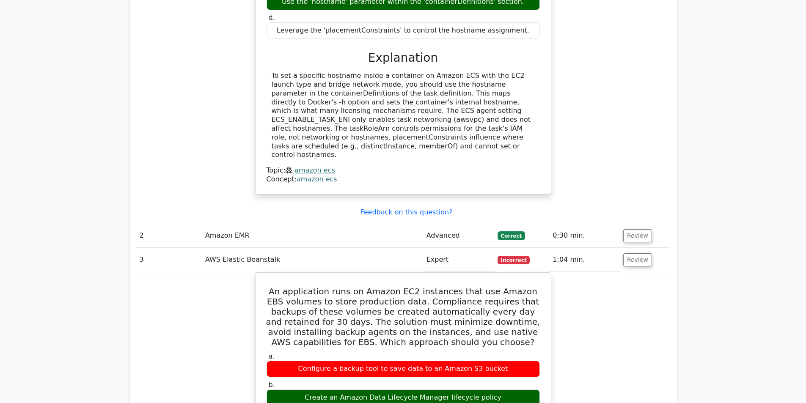
scroll to position [1226, 0]
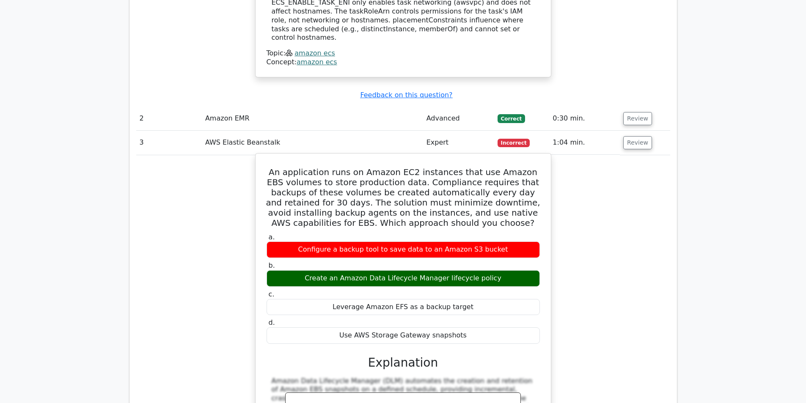
drag, startPoint x: 273, startPoint y: 106, endPoint x: 477, endPoint y: 269, distance: 261.2
click at [477, 269] on div "An application runs on Amazon EC2 instances that use Amazon EBS volumes to stor…" at bounding box center [403, 339] width 288 height 365
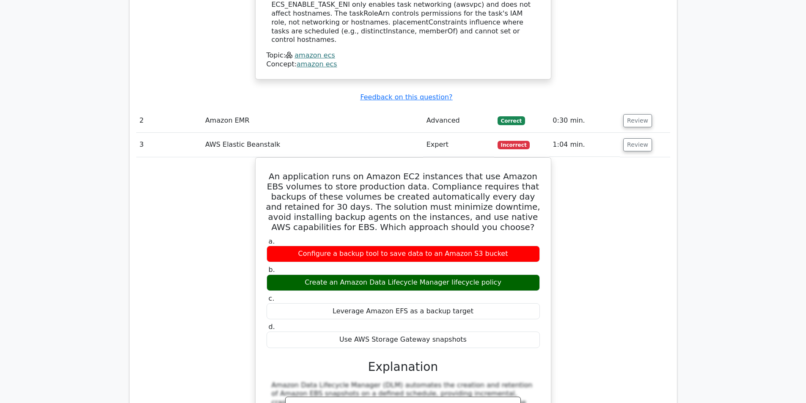
copy div "An application runs on Amazon EC2 instances that use Amazon EBS volumes to stor…"
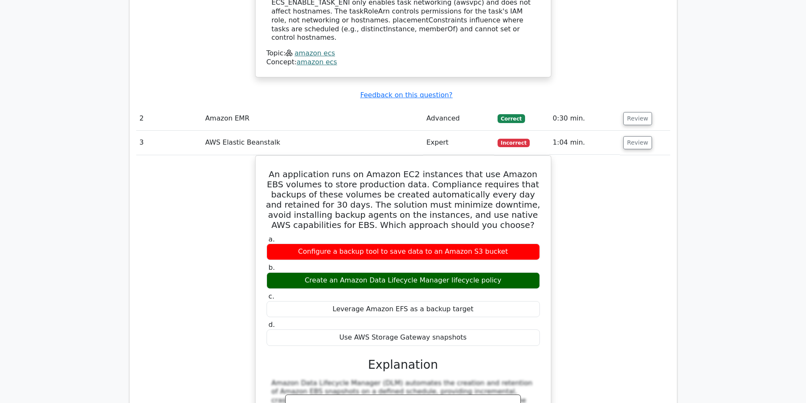
click at [603, 204] on div "An application runs on Amazon EC2 instances that use Amazon EBS volumes to stor…" at bounding box center [403, 346] width 534 height 383
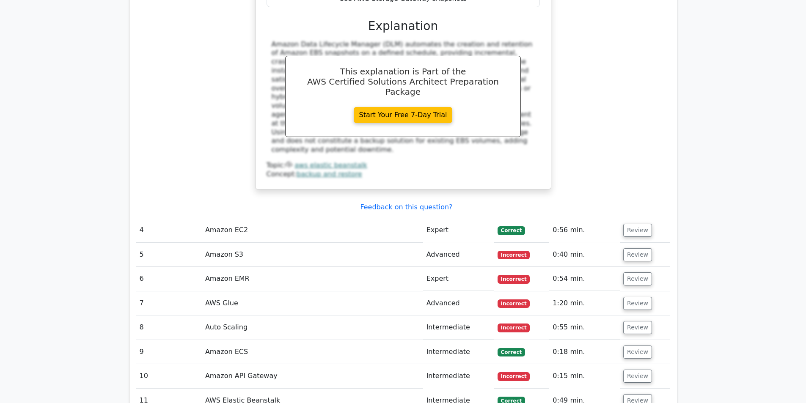
scroll to position [1565, 0]
click at [628, 224] on button "Review" at bounding box center [637, 230] width 29 height 13
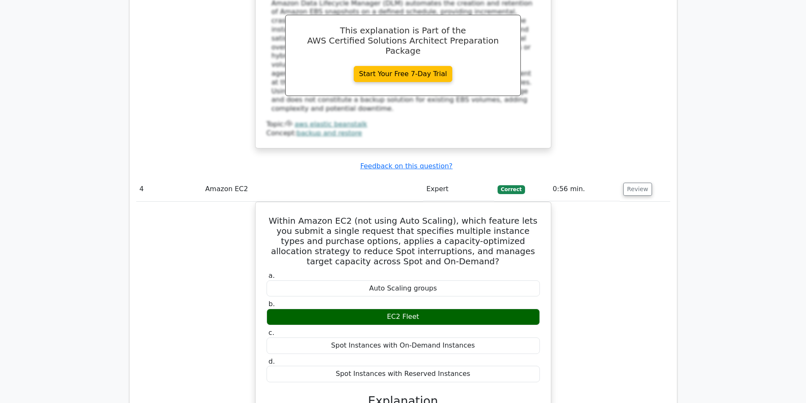
scroll to position [1607, 0]
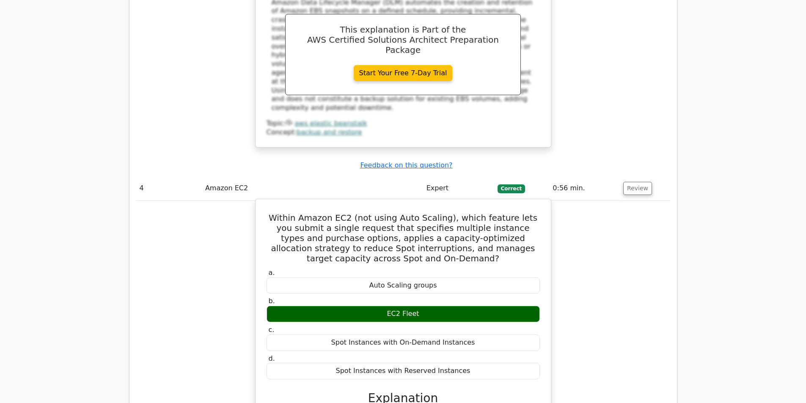
drag, startPoint x: 273, startPoint y: 132, endPoint x: 523, endPoint y: 288, distance: 294.9
click at [523, 288] on div "Within Amazon EC2 (not using Auto Scaling), which feature lets you submit a sin…" at bounding box center [403, 370] width 288 height 335
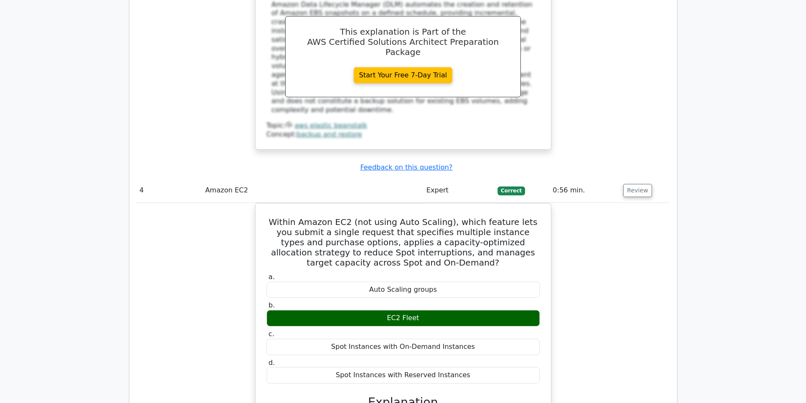
copy div "Within Amazon EC2 (not using Auto Scaling), which feature lets you submit a sin…"
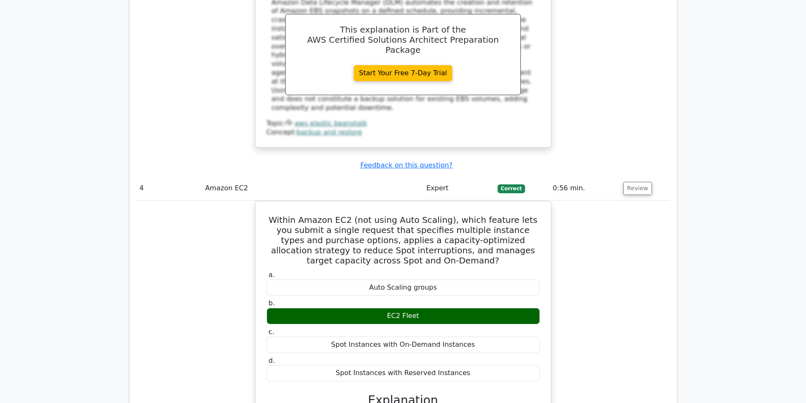
click at [656, 226] on div "Within Amazon EC2 (not using Auto Scaling), which feature lets you submit a sin…" at bounding box center [403, 377] width 534 height 353
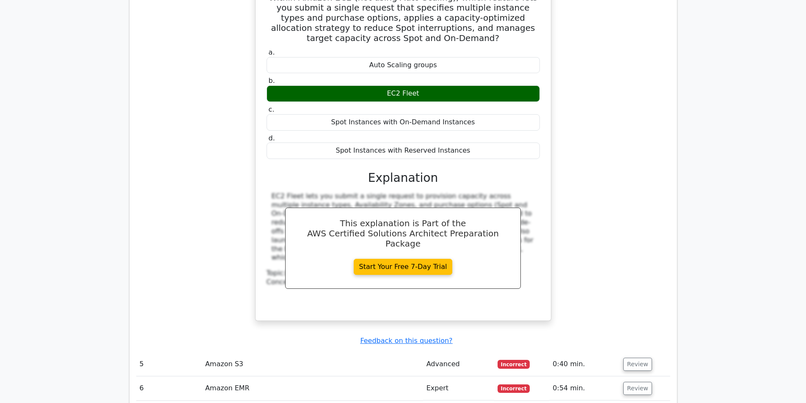
scroll to position [1945, 0]
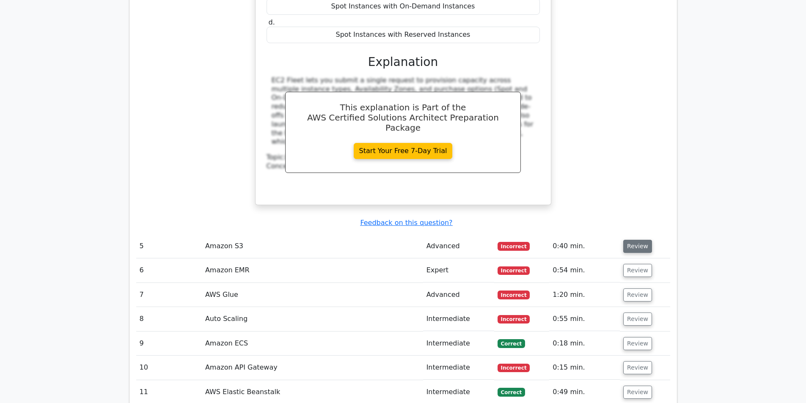
click at [640, 240] on button "Review" at bounding box center [637, 246] width 29 height 13
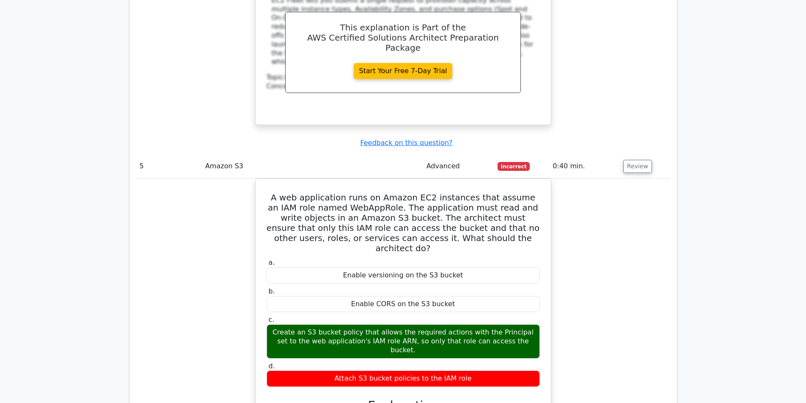
scroll to position [2030, 0]
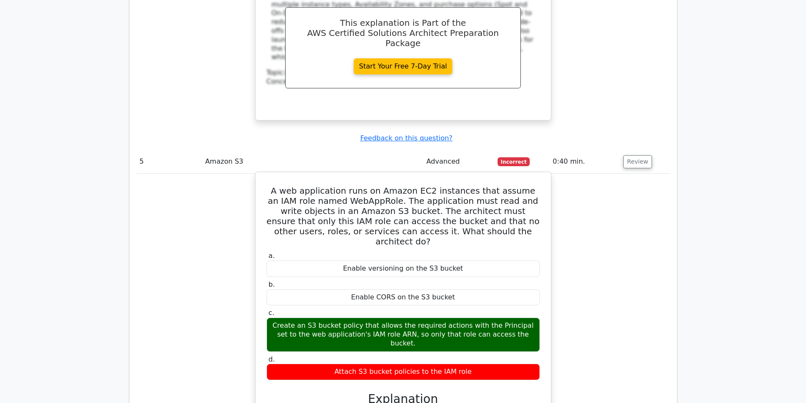
drag, startPoint x: 267, startPoint y: 107, endPoint x: 481, endPoint y: 276, distance: 272.8
click at [481, 276] on div "A web application runs on Amazon EC2 instances that assume an IAM role named We…" at bounding box center [403, 358] width 288 height 365
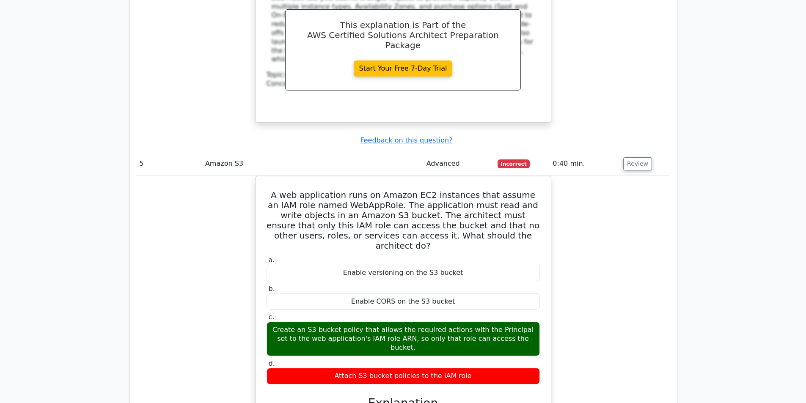
copy div "A web application runs on Amazon EC2 instances that assume an IAM role named We…"
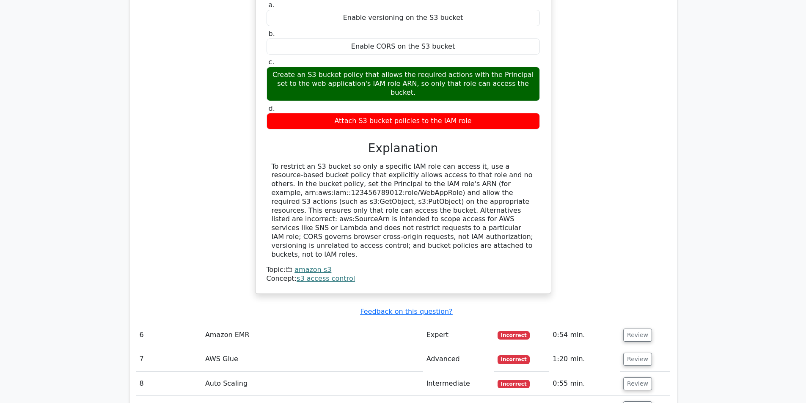
scroll to position [2284, 0]
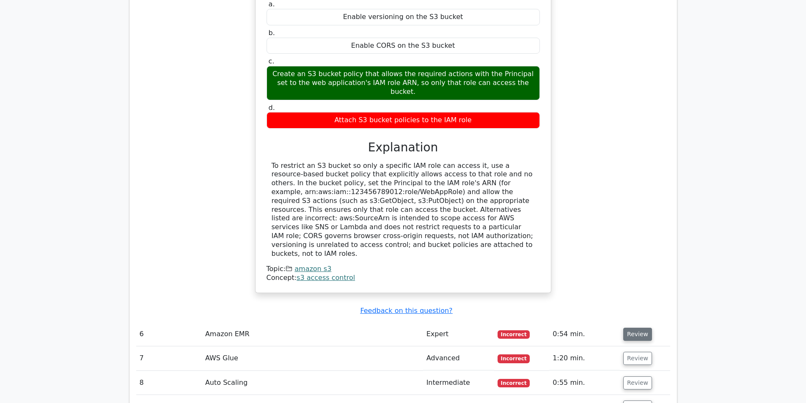
click at [628, 328] on button "Review" at bounding box center [637, 334] width 29 height 13
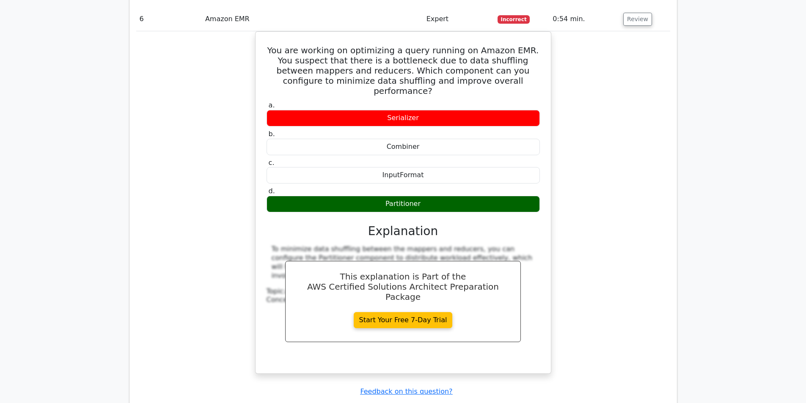
scroll to position [2622, 0]
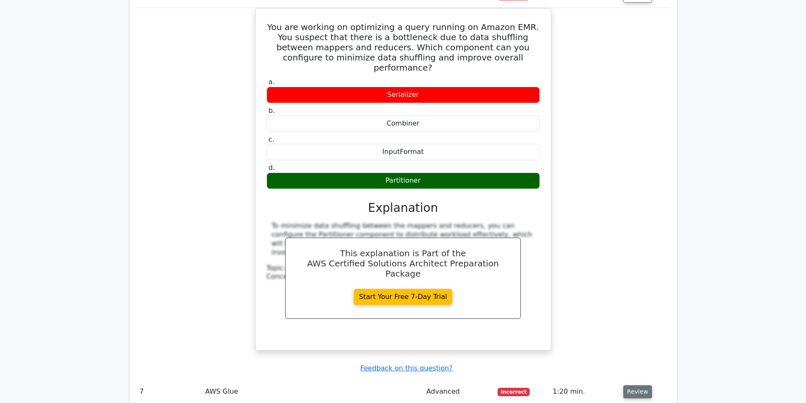
click at [634, 385] on button "Review" at bounding box center [637, 391] width 29 height 13
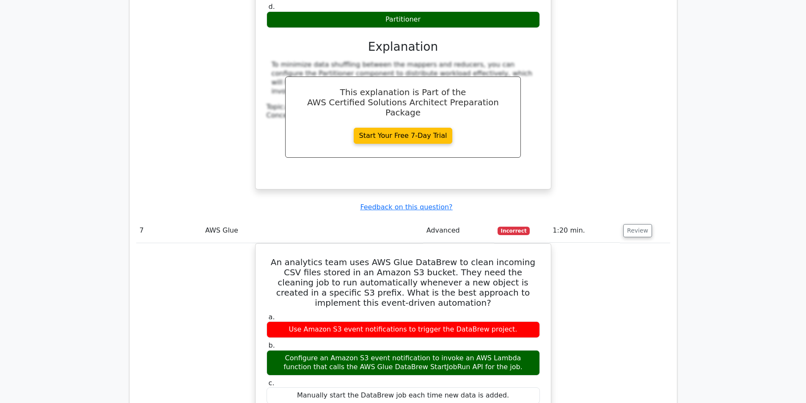
scroll to position [2791, 0]
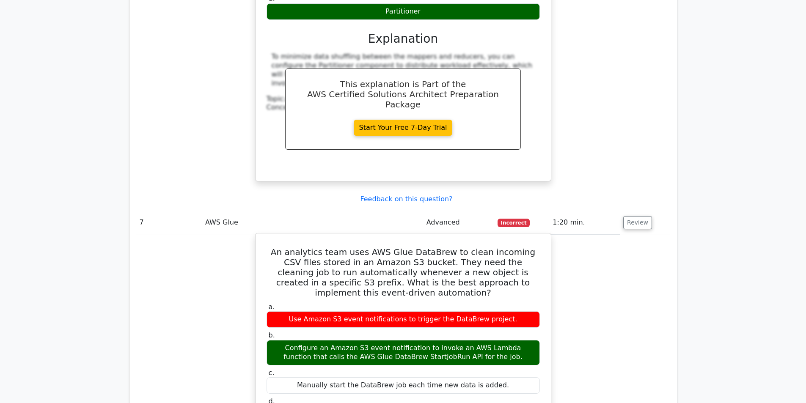
drag, startPoint x: 266, startPoint y: 129, endPoint x: 546, endPoint y: 286, distance: 320.8
click at [546, 286] on div "An analytics team uses AWS Glue DataBrew to clean incoming CSV files stored in …" at bounding box center [403, 409] width 288 height 344
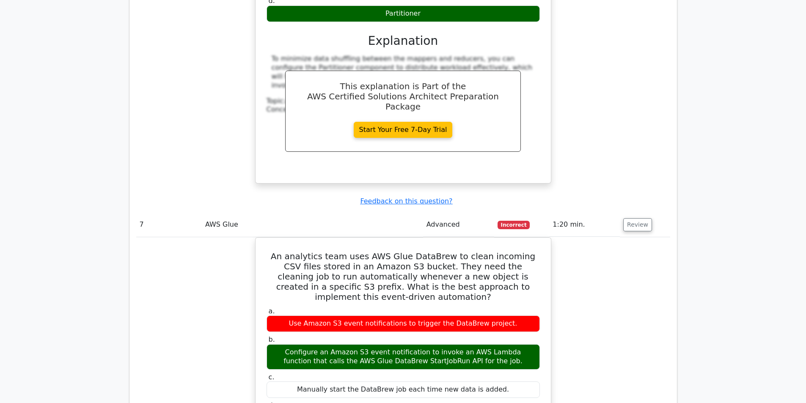
copy div "An analytics team uses AWS Glue DataBrew to clean incoming CSV files stored in …"
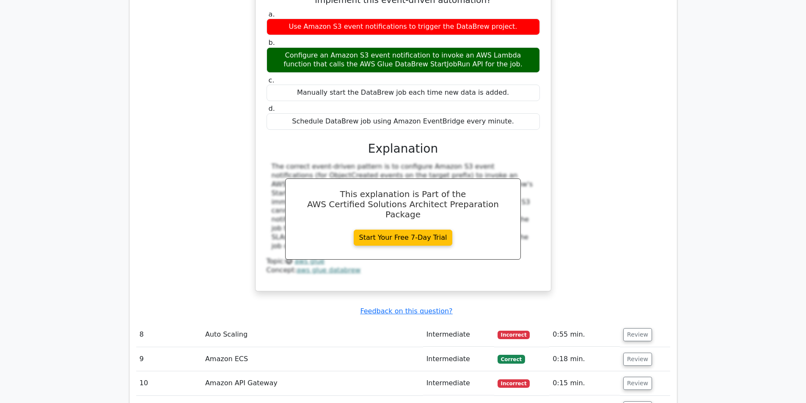
scroll to position [3087, 0]
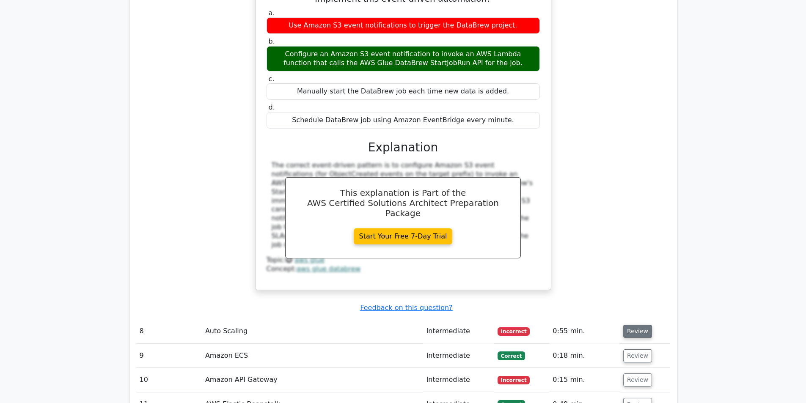
click at [638, 325] on button "Review" at bounding box center [637, 331] width 29 height 13
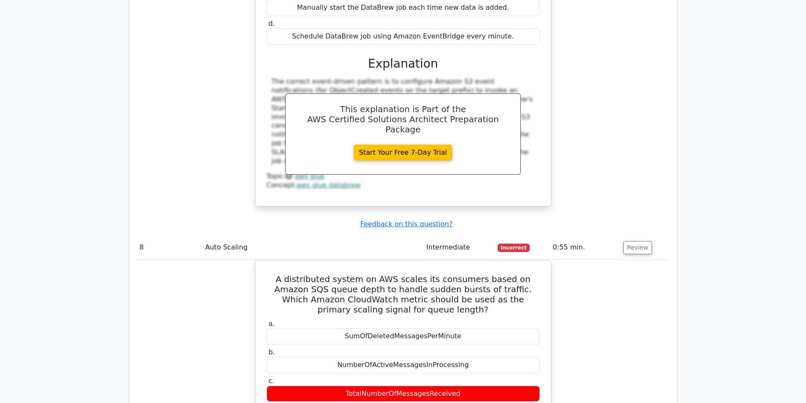
scroll to position [3172, 0]
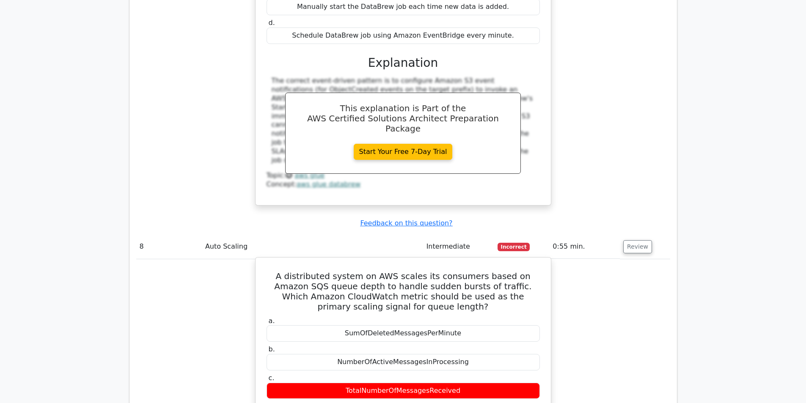
drag, startPoint x: 271, startPoint y: 143, endPoint x: 534, endPoint y: 296, distance: 304.1
click at [534, 296] on div "A distributed system on AWS scales its consumers based on Amazon SQS queue dept…" at bounding box center [403, 407] width 288 height 292
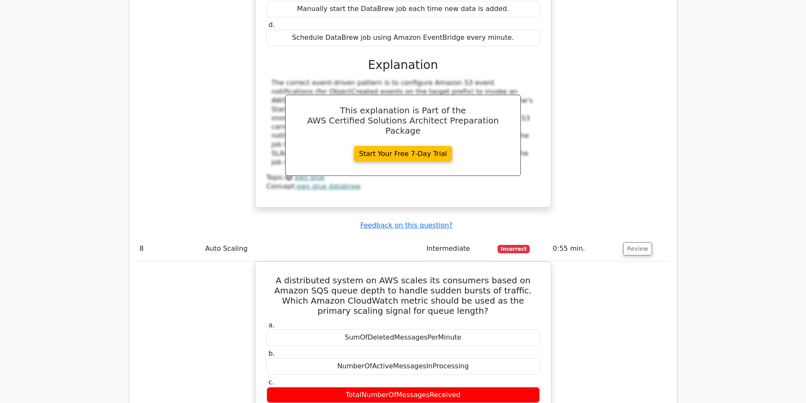
copy div "A distributed system on AWS scales its consumers based on Amazon SQS queue dept…"
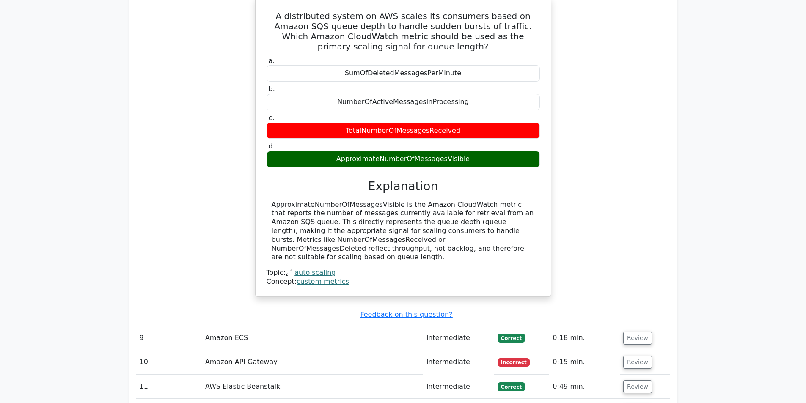
scroll to position [3468, 0]
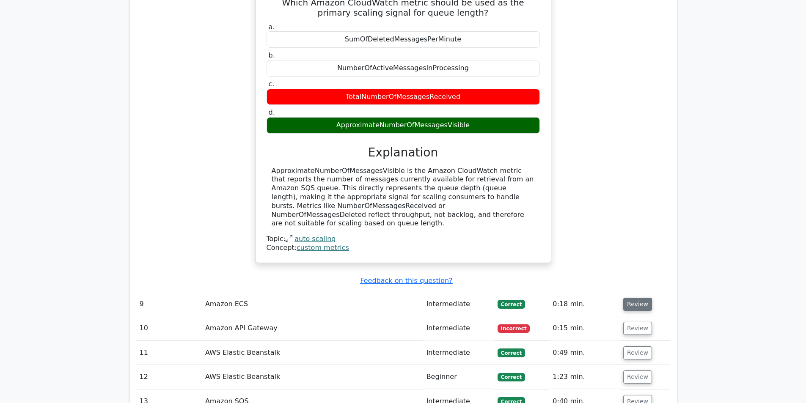
click at [634, 298] on button "Review" at bounding box center [637, 304] width 29 height 13
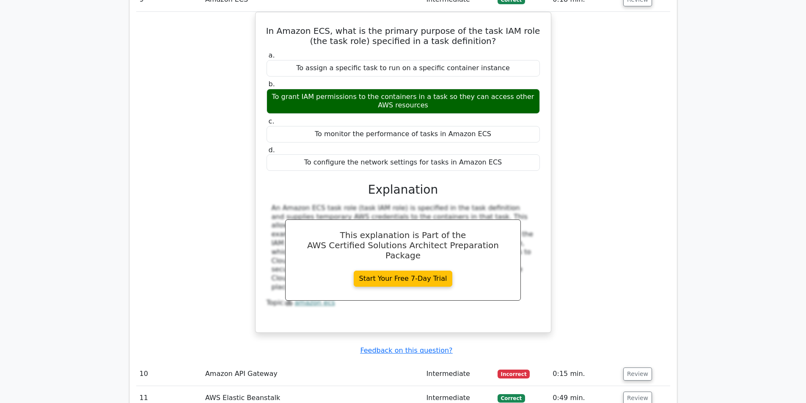
scroll to position [3806, 0]
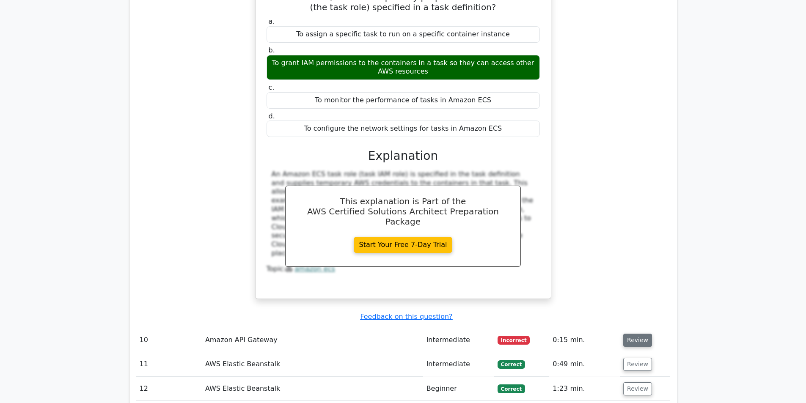
click at [644, 334] on button "Review" at bounding box center [637, 340] width 29 height 13
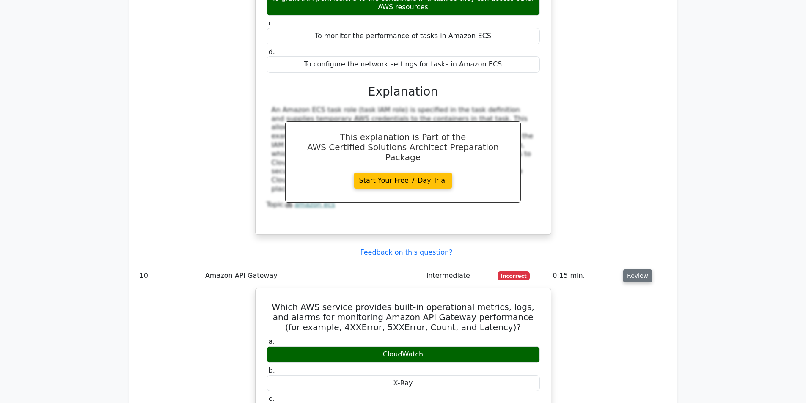
scroll to position [3891, 0]
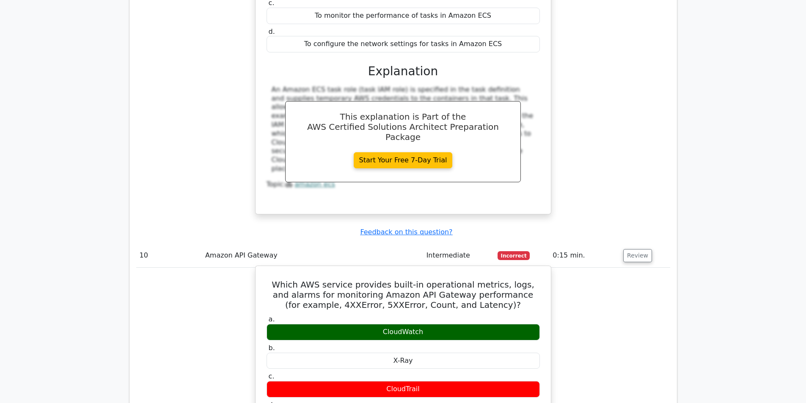
drag, startPoint x: 275, startPoint y: 144, endPoint x: 438, endPoint y: 285, distance: 215.5
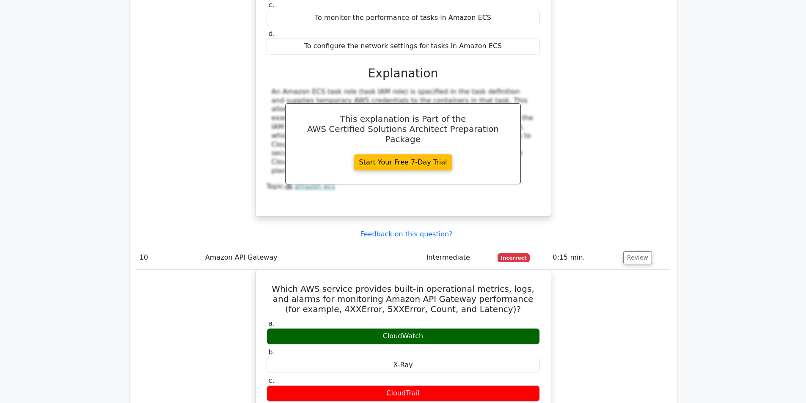
copy div "Which AWS service provides built-in operational metrics, logs, and alarms for m…"
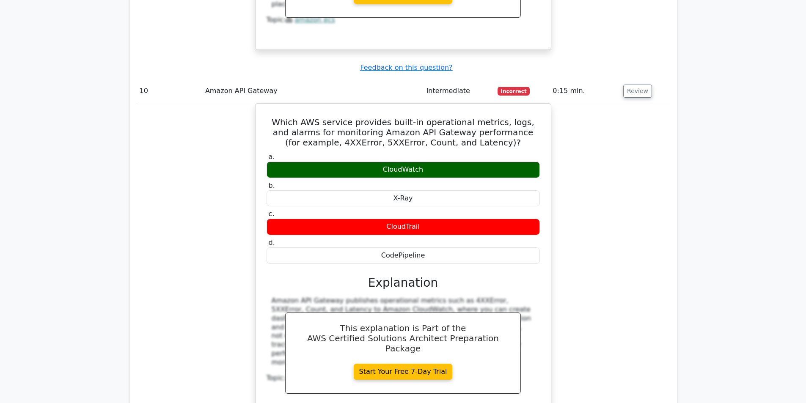
scroll to position [4187, 0]
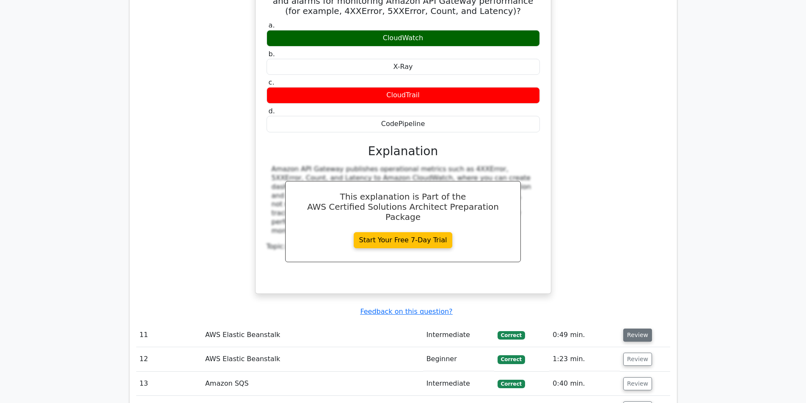
click at [635, 329] on button "Review" at bounding box center [637, 335] width 29 height 13
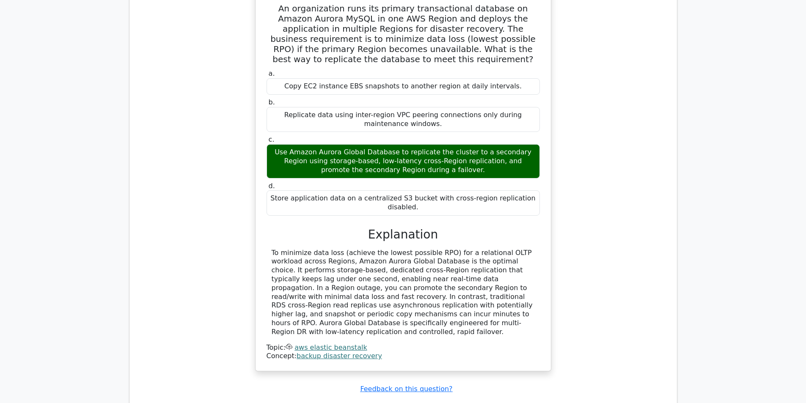
scroll to position [4567, 0]
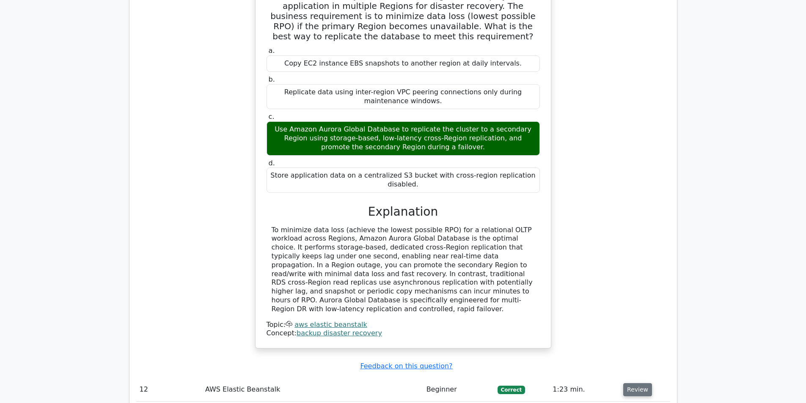
click at [640, 383] on button "Review" at bounding box center [637, 389] width 29 height 13
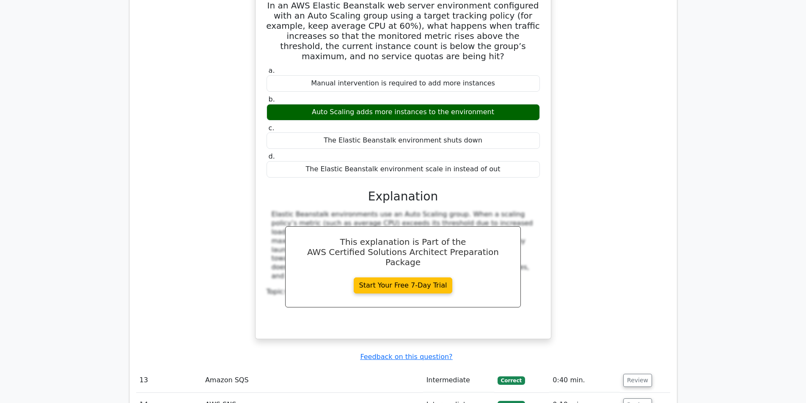
scroll to position [4990, 0]
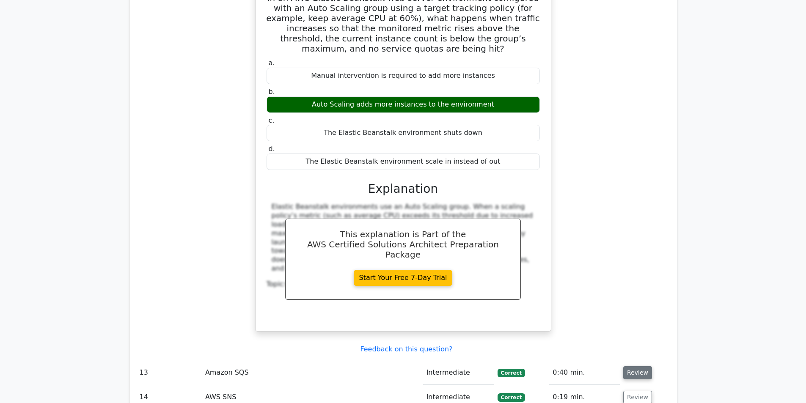
click at [631, 366] on button "Review" at bounding box center [637, 372] width 29 height 13
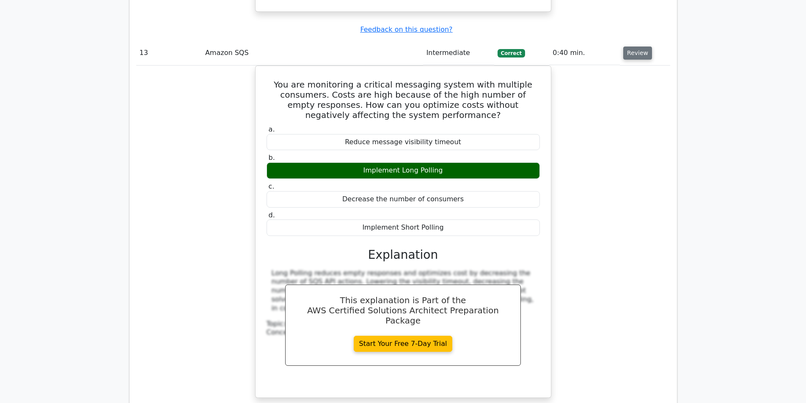
scroll to position [5329, 0]
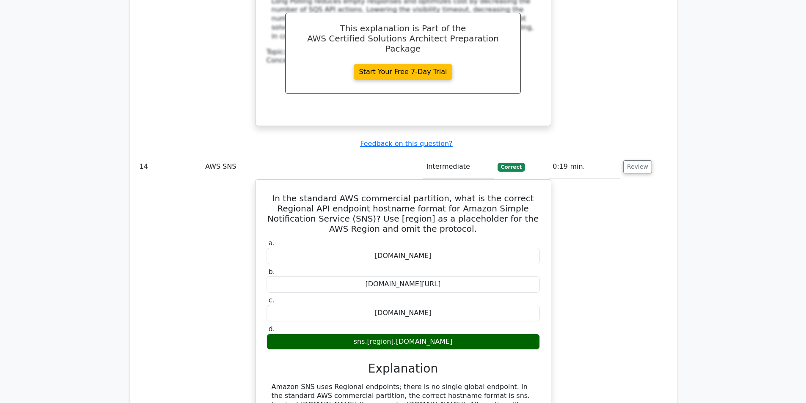
scroll to position [5582, 0]
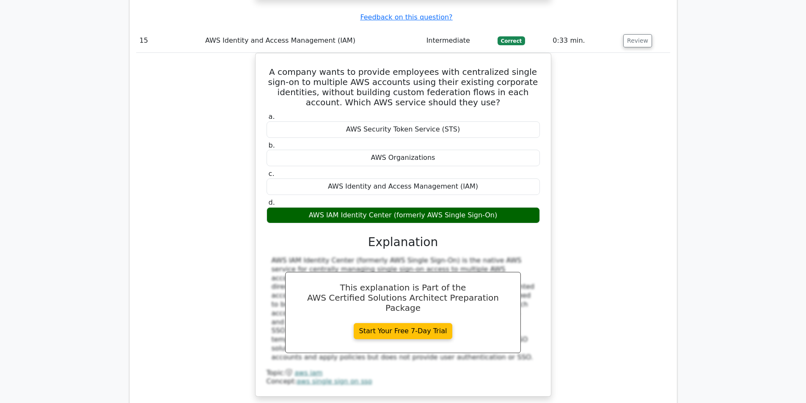
scroll to position [6048, 0]
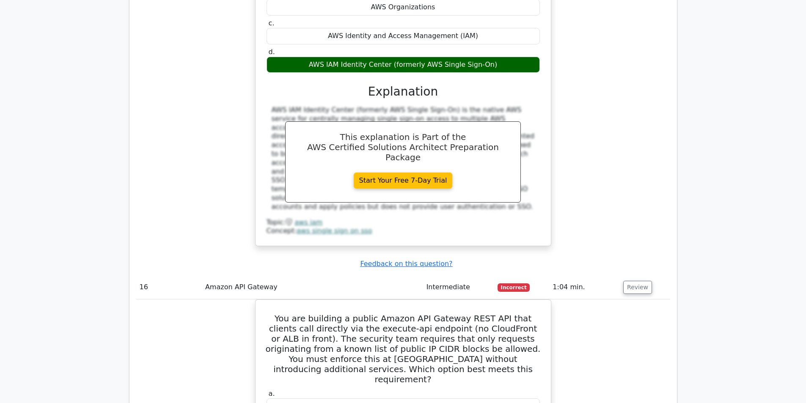
scroll to position [6217, 0]
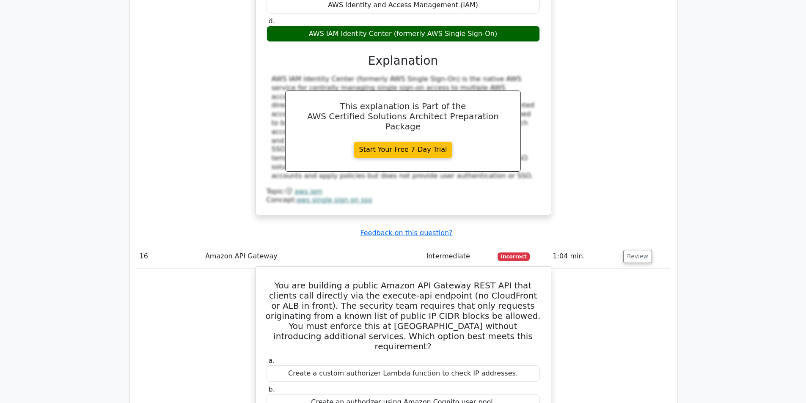
drag, startPoint x: 273, startPoint y: 108, endPoint x: 490, endPoint y: 281, distance: 277.5
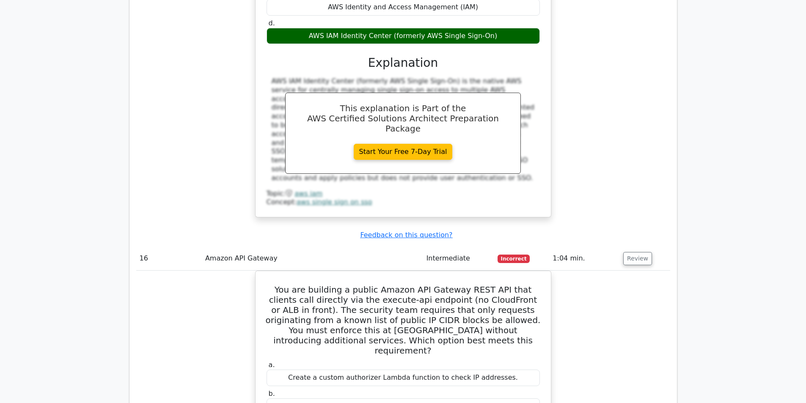
copy div "You are building a public Amazon API Gateway REST API that clients call directl…"
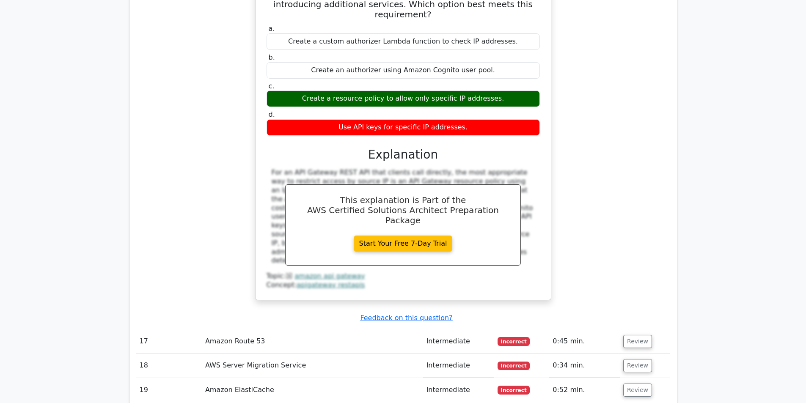
scroll to position [6555, 0]
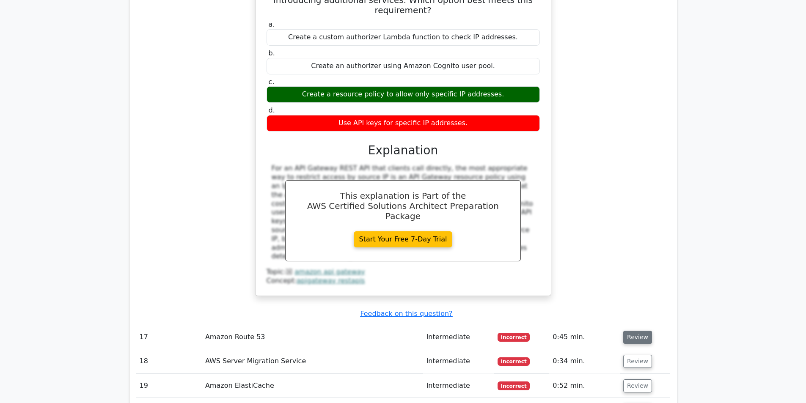
click at [636, 331] on button "Review" at bounding box center [637, 337] width 29 height 13
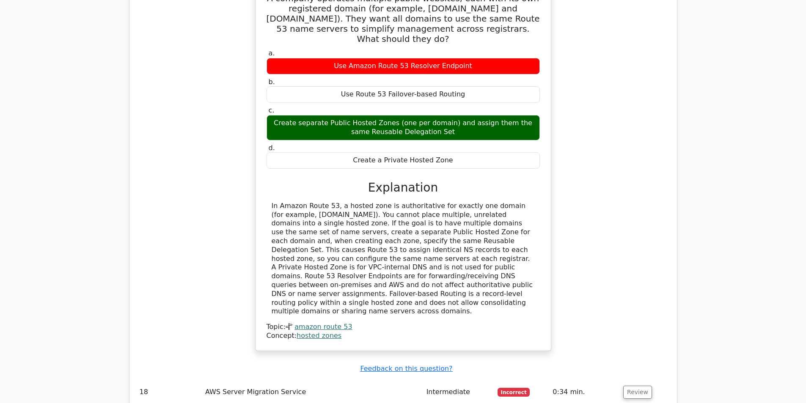
scroll to position [6936, 0]
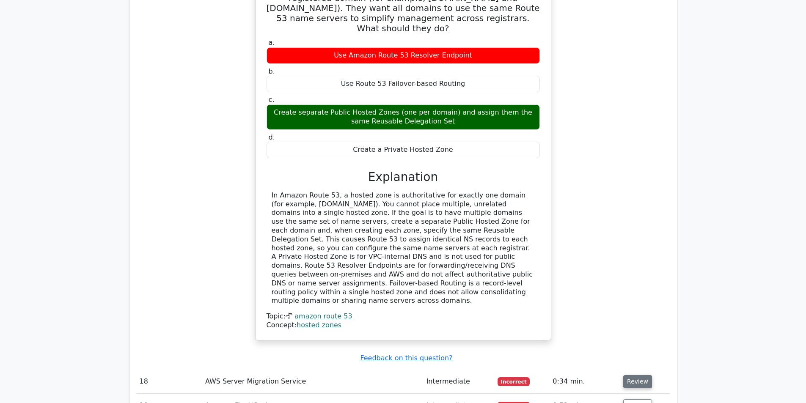
click at [641, 375] on button "Review" at bounding box center [637, 381] width 29 height 13
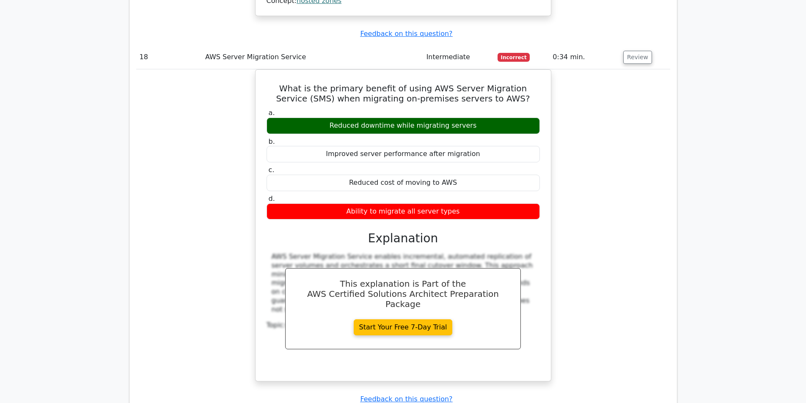
scroll to position [7274, 0]
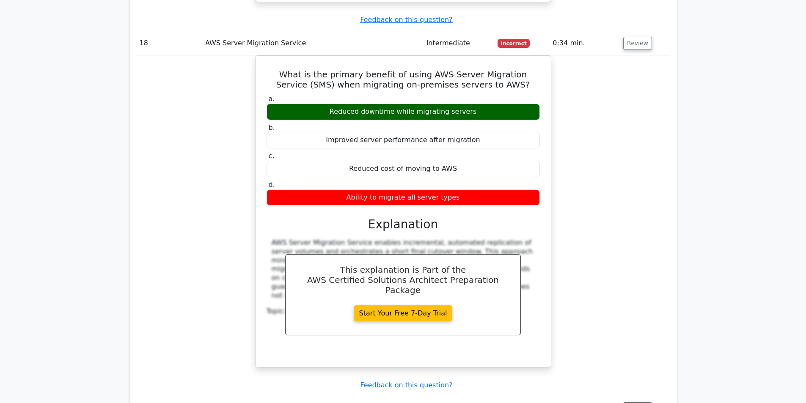
click at [638, 402] on button "Review" at bounding box center [637, 408] width 29 height 13
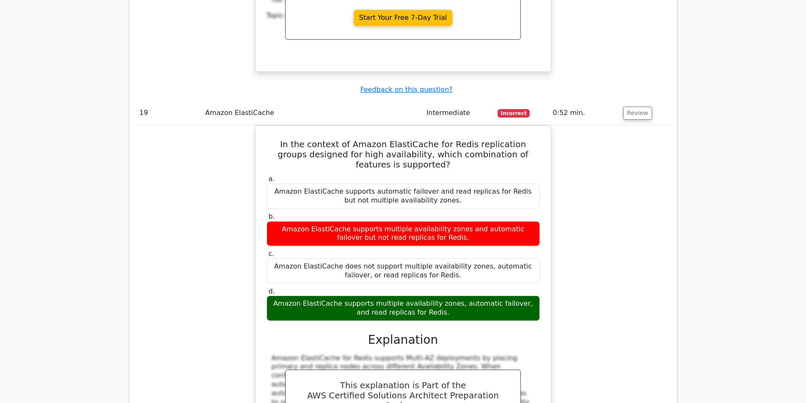
scroll to position [7570, 0]
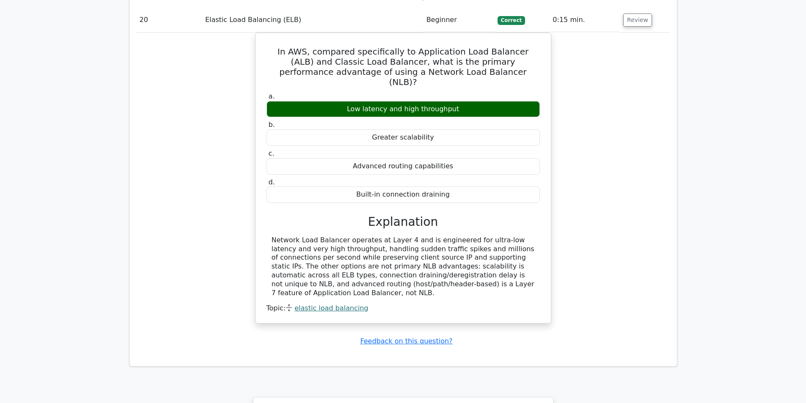
scroll to position [8200, 0]
